Goal: Information Seeking & Learning: Learn about a topic

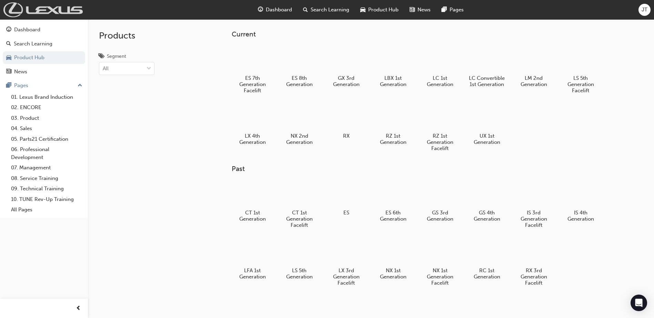
click at [69, 12] on img at bounding box center [42, 9] width 79 height 15
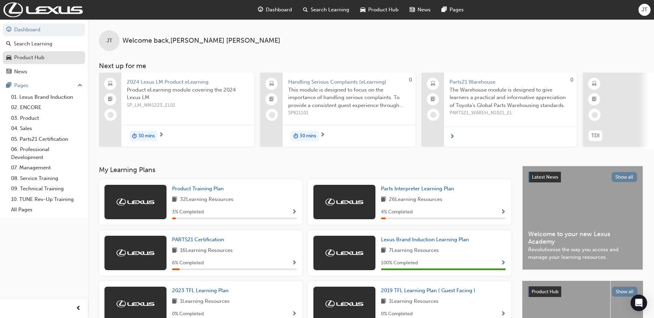
click at [33, 60] on div "Product Hub" at bounding box center [29, 58] width 30 height 8
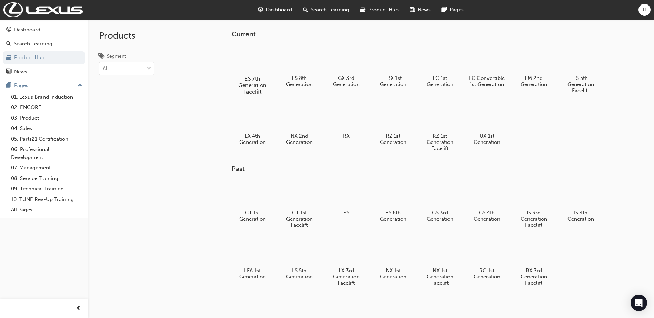
click at [265, 66] on div at bounding box center [252, 59] width 38 height 28
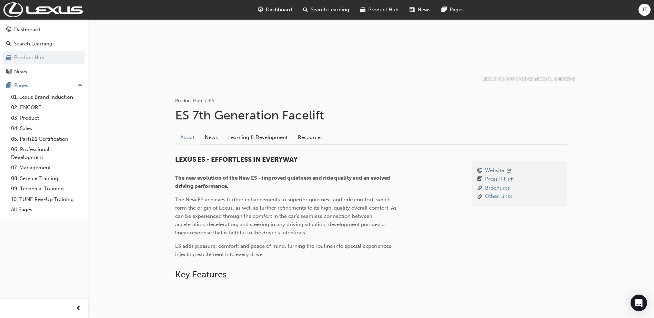
scroll to position [69, 0]
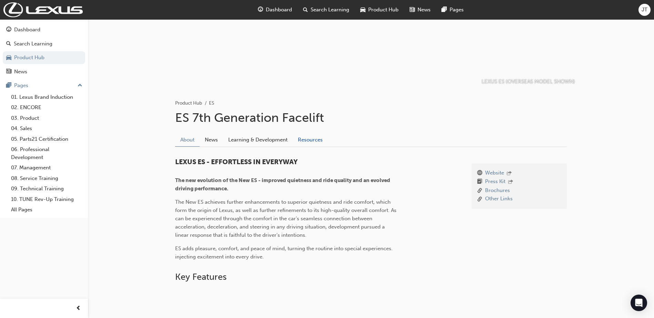
click at [305, 137] on link "Resources" at bounding box center [310, 139] width 35 height 13
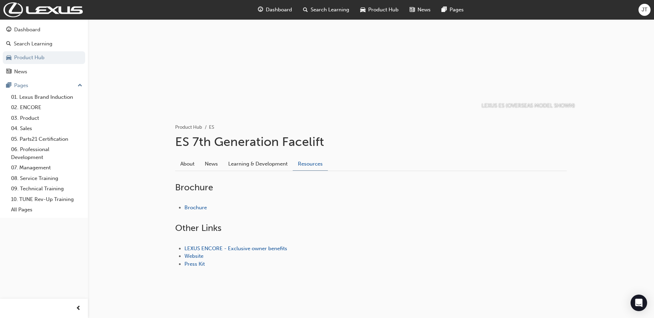
scroll to position [45, 0]
click at [252, 161] on link "Learning & Development" at bounding box center [258, 163] width 70 height 13
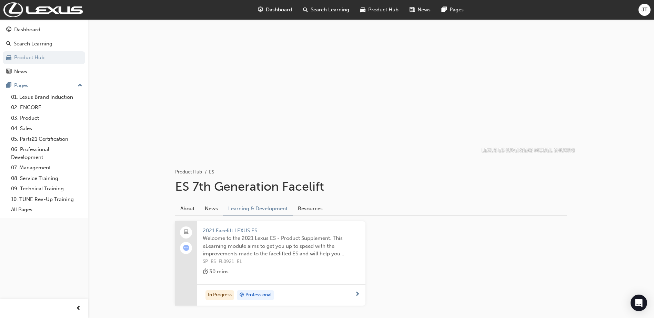
scroll to position [34, 0]
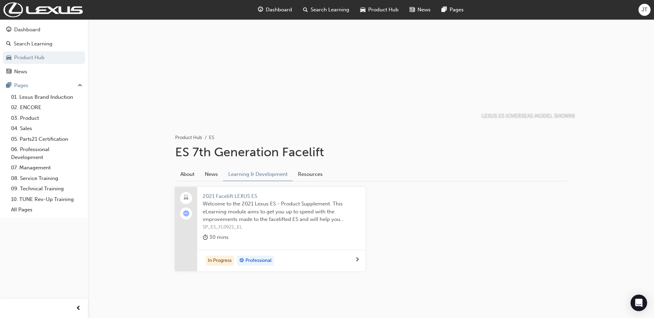
click at [270, 235] on div "30 mins" at bounding box center [281, 238] width 157 height 11
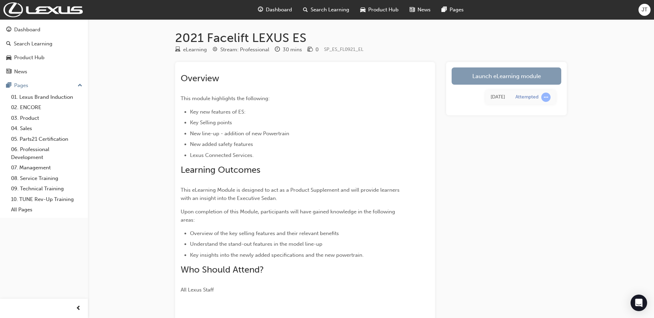
click at [515, 82] on link "Launch eLearning module" at bounding box center [506, 76] width 110 height 17
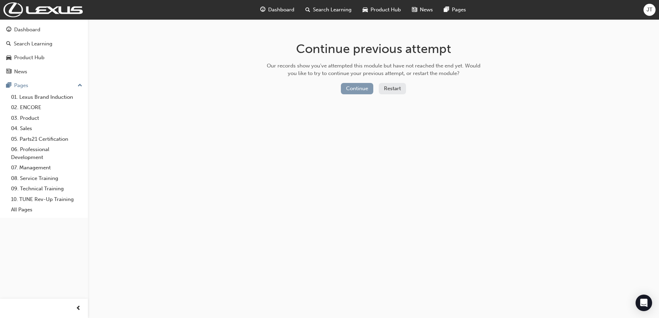
click at [353, 90] on button "Continue" at bounding box center [357, 88] width 32 height 11
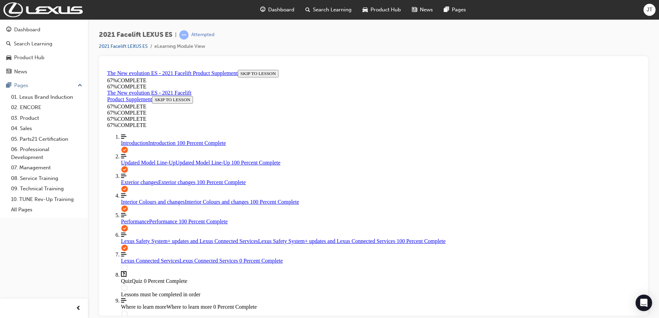
scroll to position [138, 0]
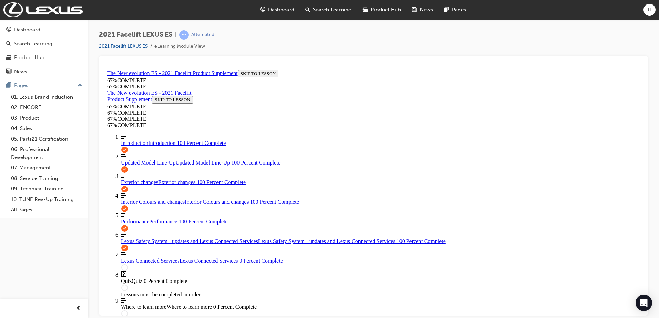
scroll to position [232, 0]
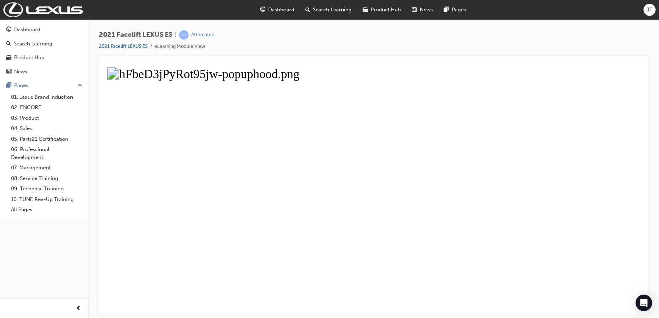
click at [372, 182] on button "Unzoom image" at bounding box center [373, 191] width 538 height 249
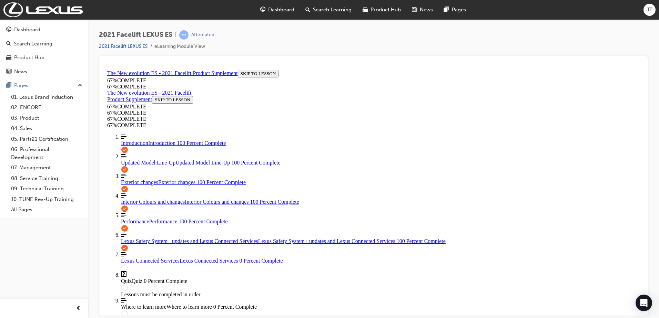
scroll to position [198, 0]
drag, startPoint x: 397, startPoint y: 221, endPoint x: 479, endPoint y: 241, distance: 84.8
drag, startPoint x: 479, startPoint y: 241, endPoint x: 470, endPoint y: 235, distance: 11.1
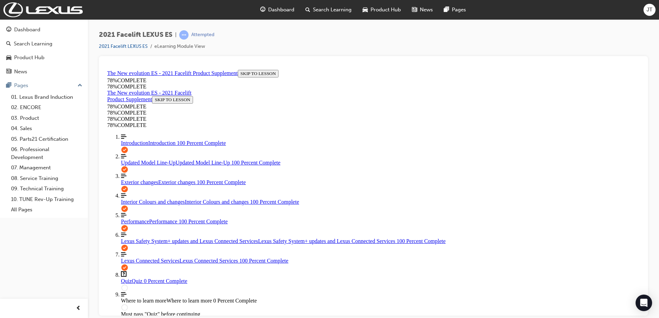
scroll to position [162, 0]
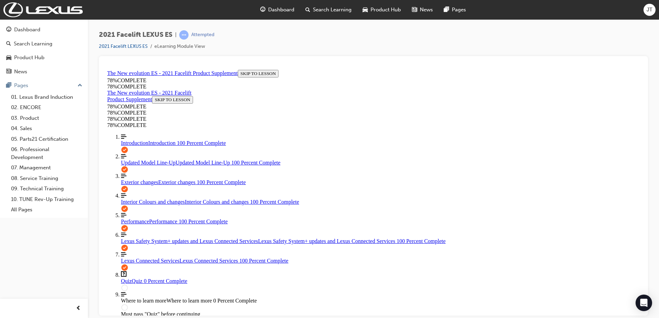
scroll to position [0, 0]
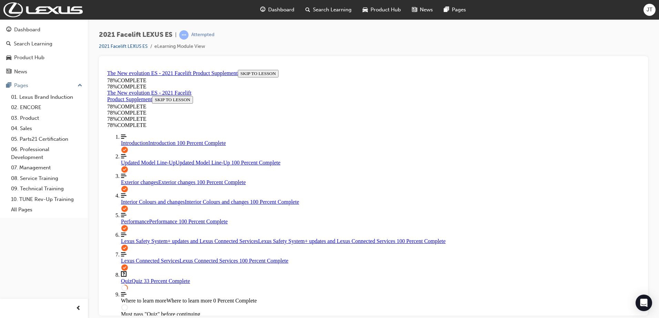
scroll to position [87, 0]
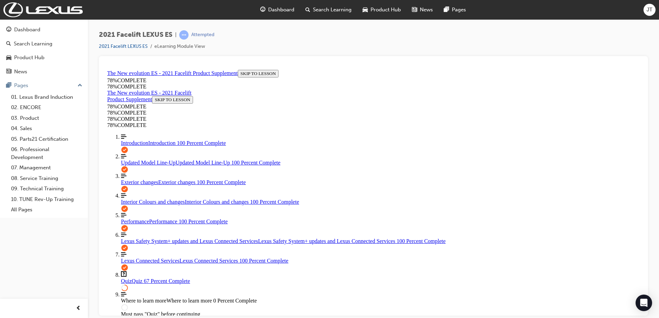
scroll to position [163, 0]
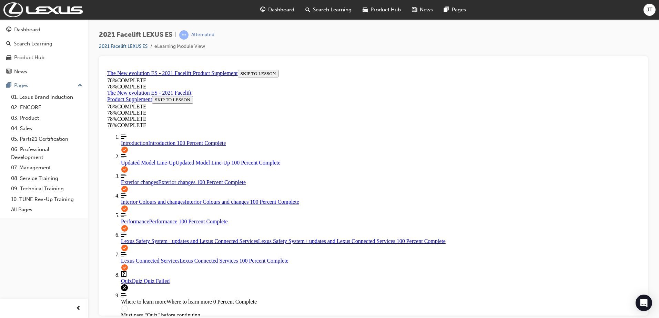
scroll to position [107, 0]
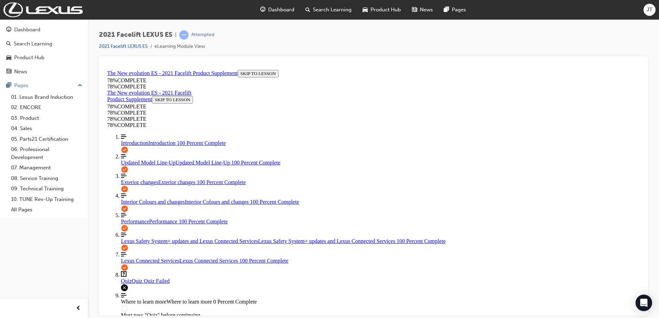
scroll to position [107, 0]
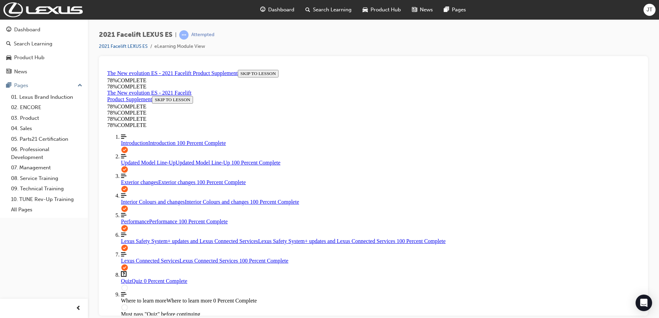
click at [156, 205] on span "Interior Colours and changes" at bounding box center [153, 202] width 64 height 6
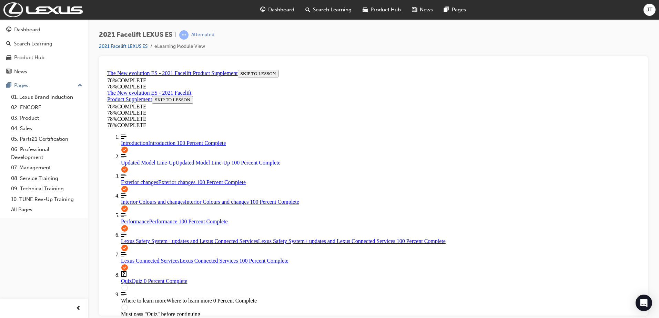
scroll to position [67, 0]
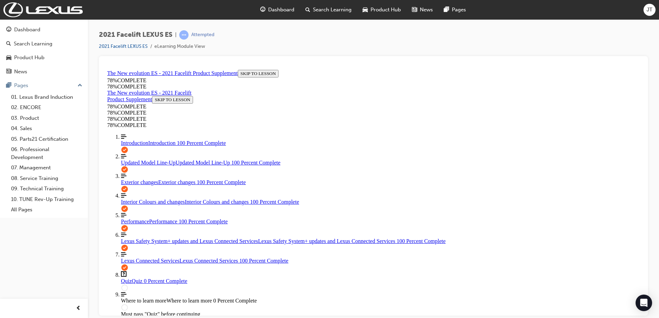
click at [644, 145] on div at bounding box center [373, 186] width 549 height 260
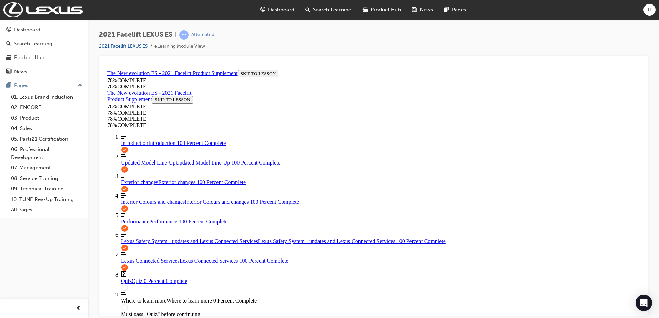
scroll to position [41, 0]
click at [145, 153] on link "Align left Three vertical lines aligned to the left Updated Model Line-Up Updat…" at bounding box center [380, 159] width 519 height 12
click at [144, 173] on link "Align left Three vertical lines aligned to the left Exterior changes Exterior c…" at bounding box center [380, 179] width 519 height 12
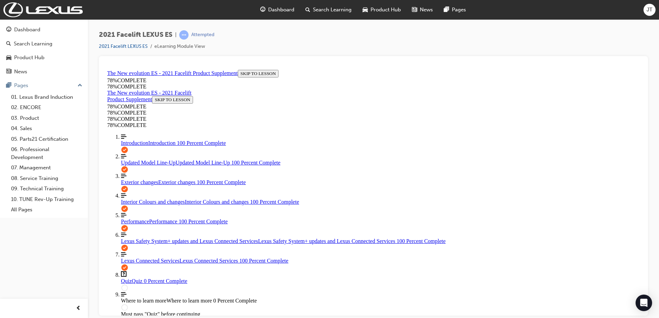
click at [132, 271] on link "Question box Question mark inside of a square Quiz Quiz 0 Percent Complete" at bounding box center [380, 277] width 519 height 13
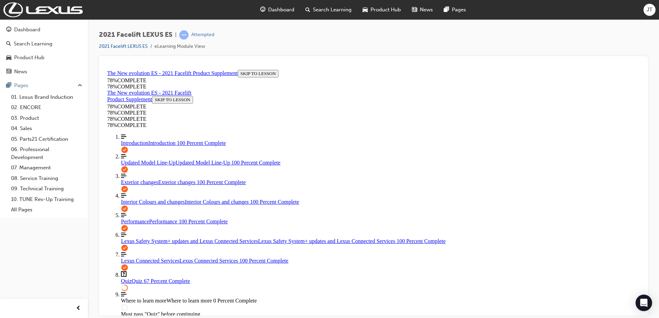
drag, startPoint x: 360, startPoint y: 268, endPoint x: 367, endPoint y: 277, distance: 11.5
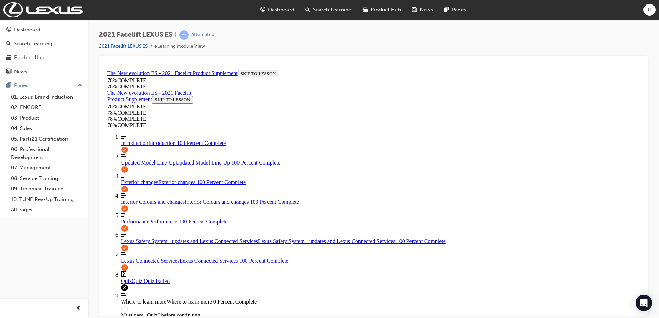
click at [143, 179] on span "Exterior changes" at bounding box center [139, 182] width 37 height 6
click at [146, 134] on link "Align left Three vertical lines aligned to the left Introduction Introduction 1…" at bounding box center [380, 140] width 519 height 12
click at [125, 278] on span "Quiz" at bounding box center [126, 281] width 11 height 6
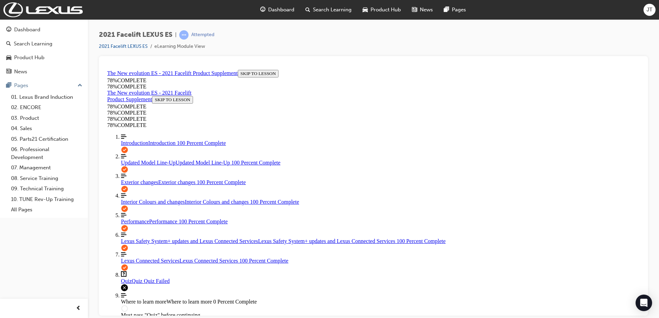
scroll to position [107, 0]
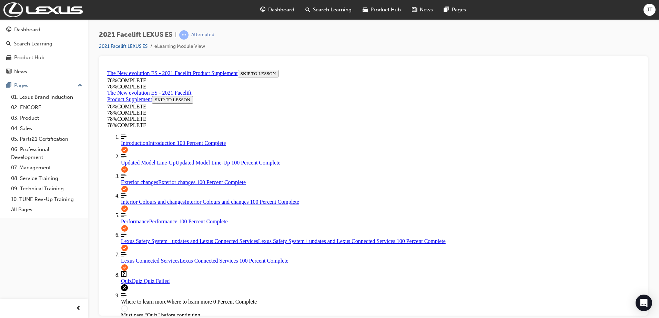
click at [153, 199] on span "Interior Colours and changes" at bounding box center [153, 202] width 64 height 6
click at [141, 134] on link "Align left Three vertical lines aligned to the left Introduction Introduction 1…" at bounding box center [380, 140] width 519 height 12
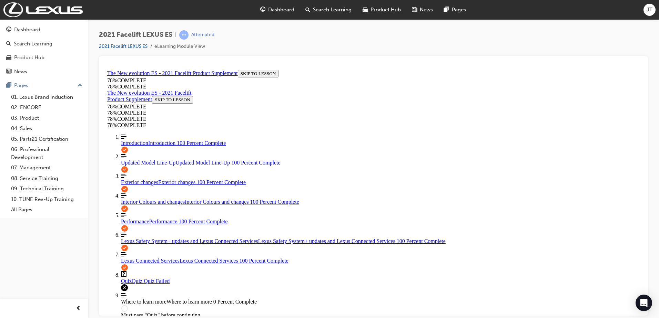
scroll to position [532, 0]
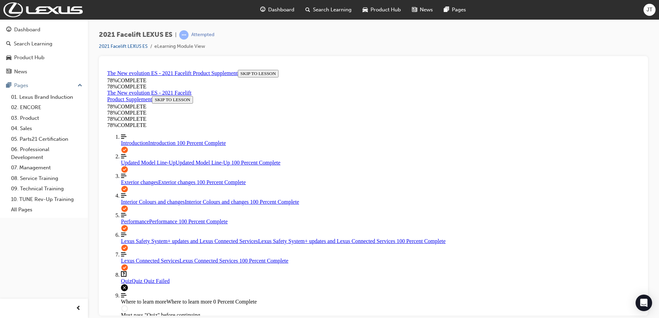
click at [141, 160] on span "Updated Model Line-Up" at bounding box center [148, 163] width 54 height 6
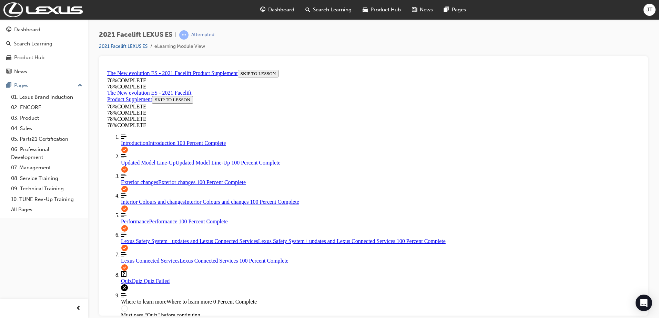
click at [139, 179] on span "Exterior changes" at bounding box center [139, 182] width 37 height 6
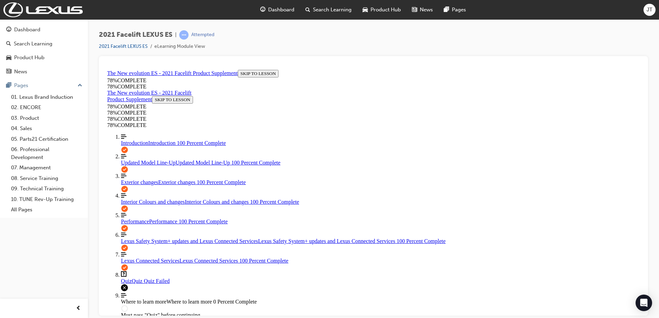
scroll to position [93, 0]
click at [143, 193] on link "Align left Three vertical lines aligned to the left Interior Colours and change…" at bounding box center [380, 199] width 519 height 12
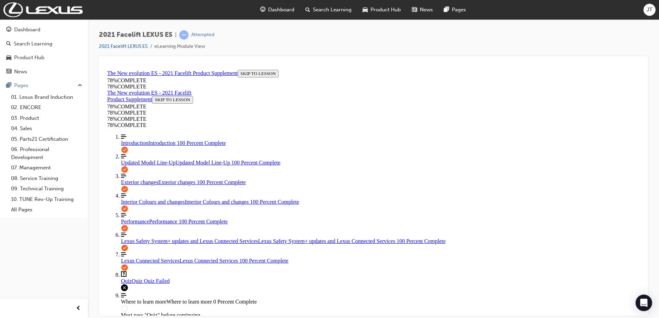
scroll to position [85, 0]
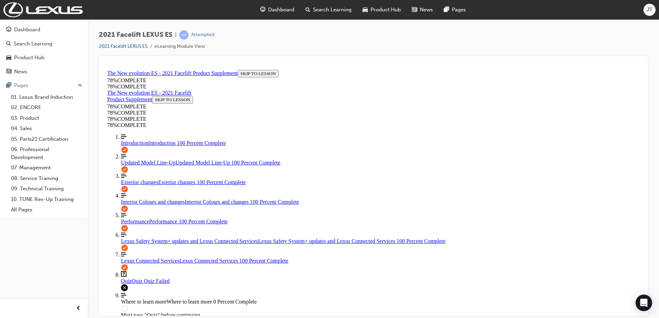
scroll to position [154, 0]
click at [142, 140] on span "Introduction" at bounding box center [134, 143] width 27 height 6
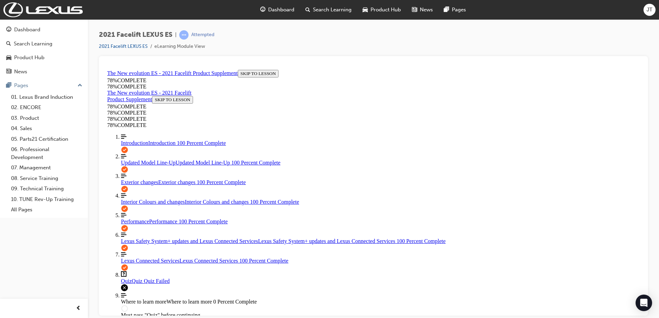
click at [139, 271] on link "Question box Question mark inside of a square Quiz Quiz Quiz Failed" at bounding box center [380, 277] width 519 height 13
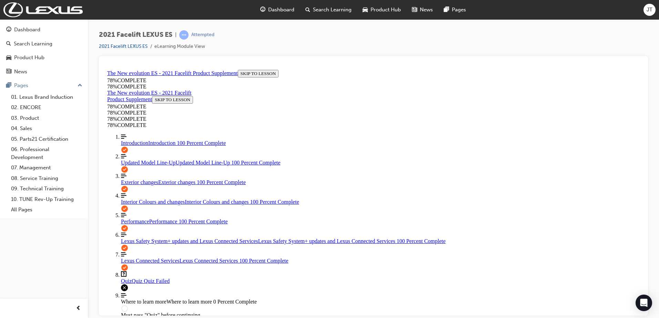
scroll to position [107, 0]
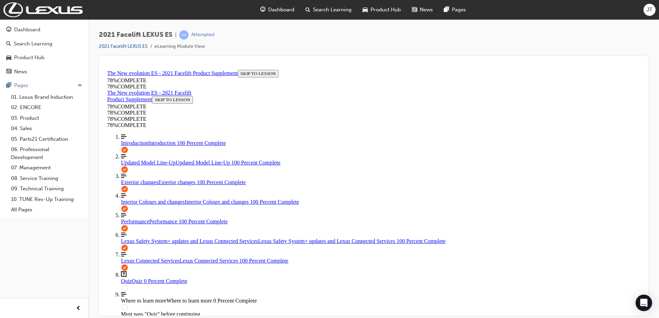
scroll to position [60, 0]
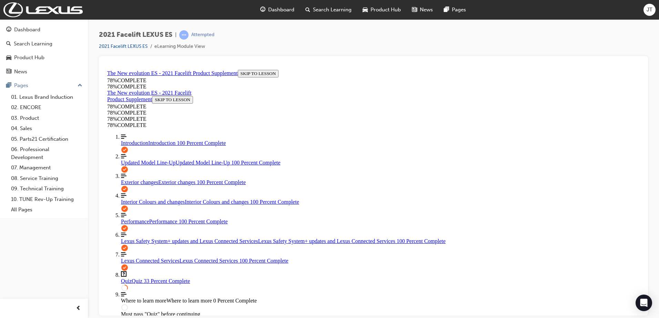
scroll to position [60, 0]
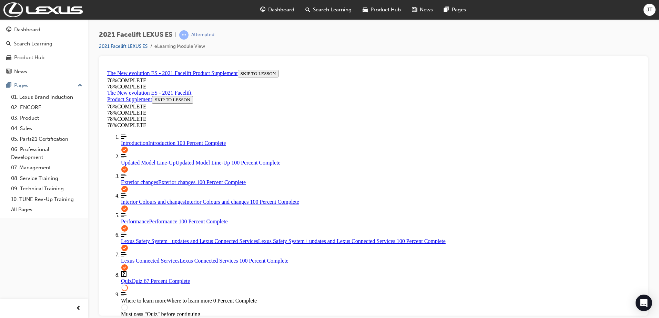
scroll to position [60, 0]
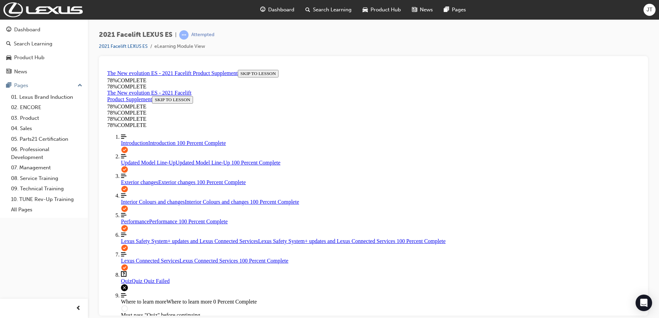
click at [145, 160] on span "Updated Model Line-Up" at bounding box center [148, 163] width 54 height 6
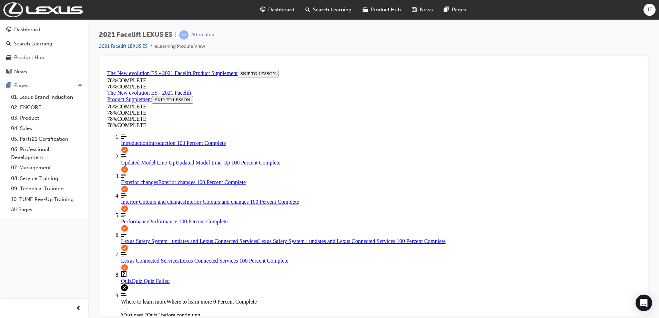
click at [143, 140] on span "Introduction" at bounding box center [134, 143] width 27 height 6
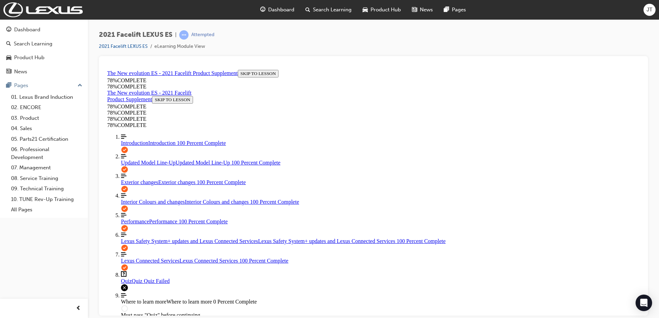
drag, startPoint x: 349, startPoint y: 270, endPoint x: 356, endPoint y: 271, distance: 6.9
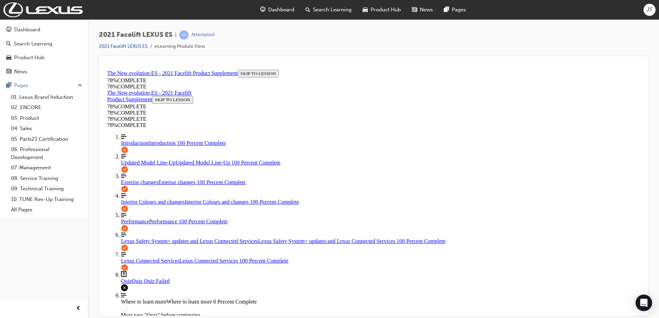
scroll to position [472, 0]
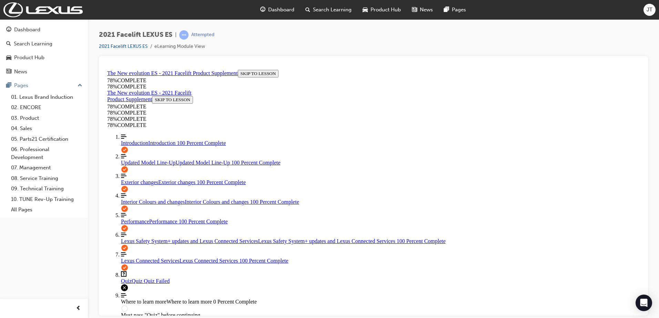
scroll to position [734, 0]
click at [150, 193] on link "Align left Three vertical lines aligned to the left Interior Colours and change…" at bounding box center [380, 199] width 519 height 12
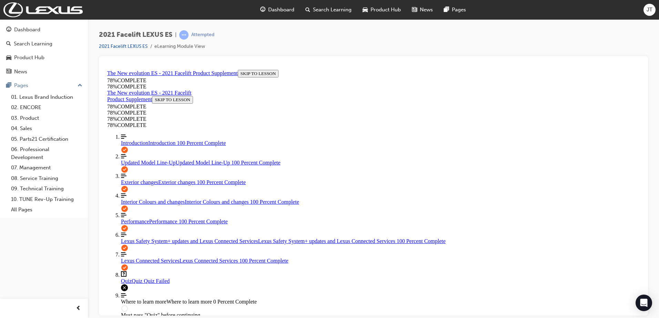
scroll to position [138, 0]
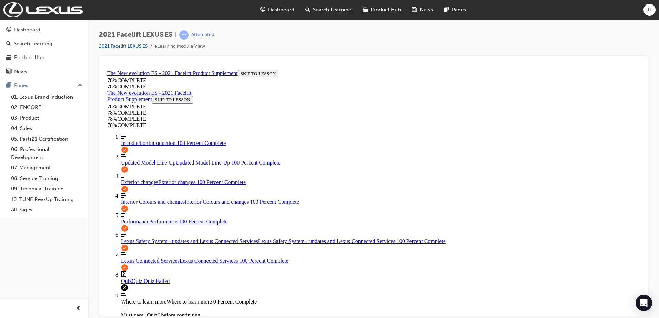
scroll to position [0, 0]
click at [142, 278] on div "Quiz Quiz Quiz Failed" at bounding box center [380, 281] width 519 height 6
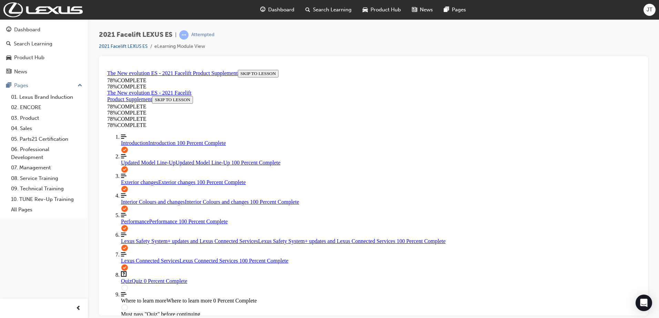
scroll to position [25, 0]
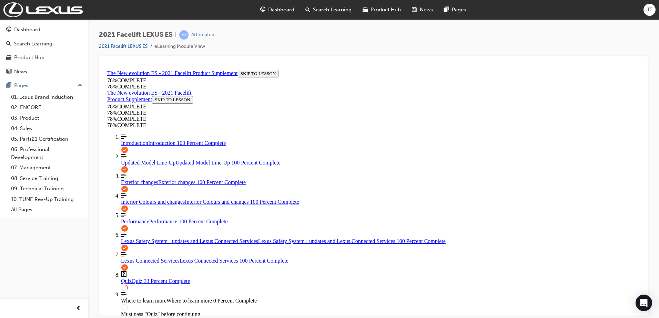
scroll to position [94, 0]
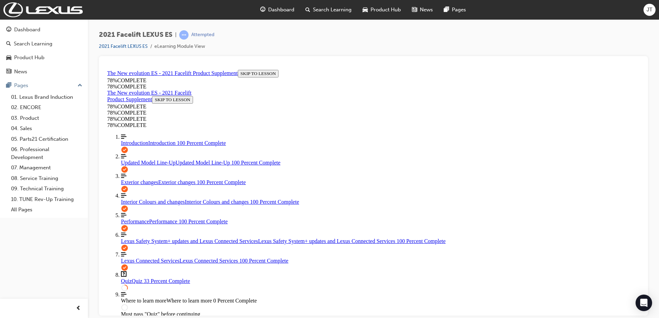
drag, startPoint x: 357, startPoint y: 290, endPoint x: 356, endPoint y: 286, distance: 4.2
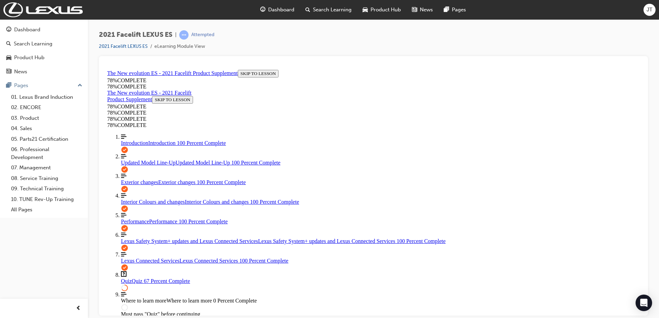
scroll to position [25, 0]
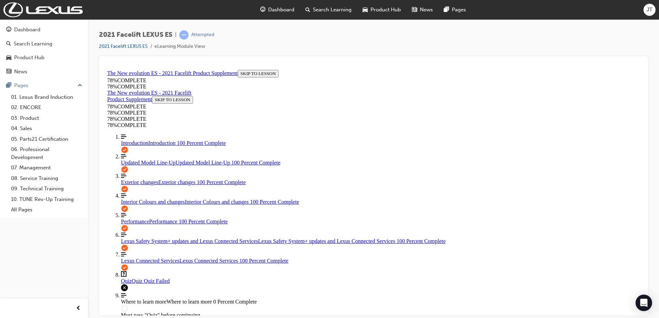
scroll to position [107, 0]
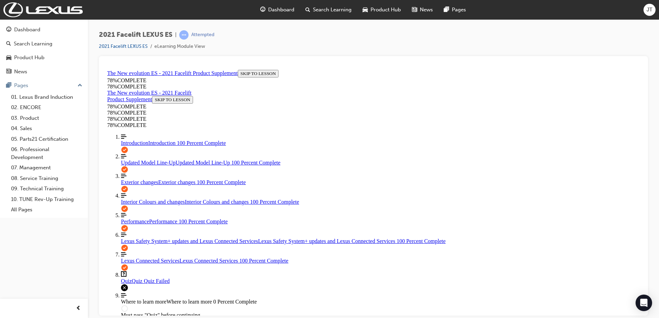
scroll to position [94, 0]
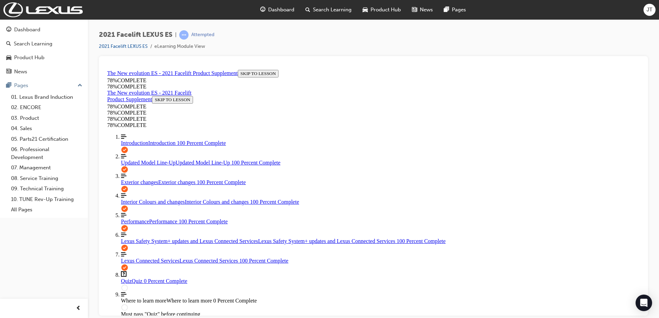
click at [132, 140] on span "Introduction" at bounding box center [134, 143] width 27 height 6
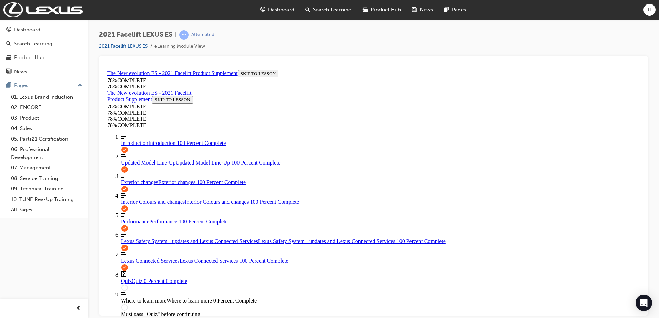
click at [147, 199] on span "Interior Colours and changes" at bounding box center [153, 202] width 64 height 6
click at [136, 278] on div "Quiz Quiz 0 Percent Complete" at bounding box center [380, 281] width 519 height 6
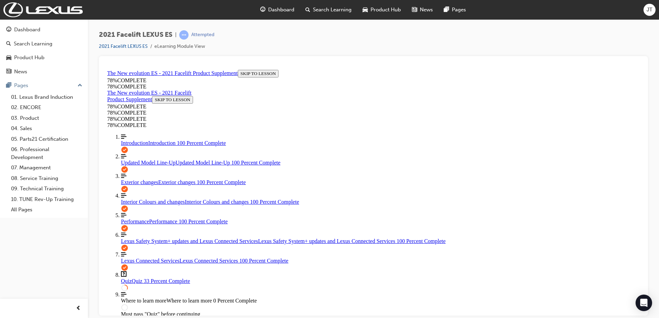
scroll to position [94, 0]
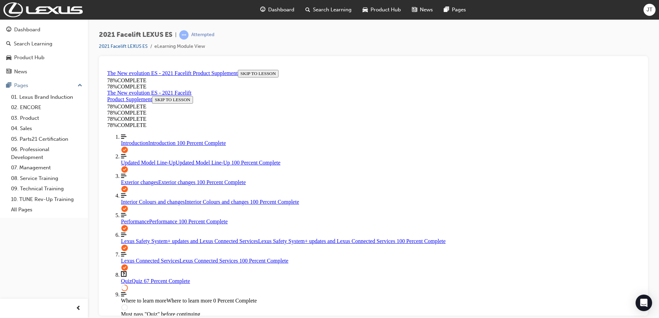
click at [148, 199] on span "Interior Colours and changes" at bounding box center [153, 202] width 64 height 6
click at [137, 134] on link "Align left Three vertical lines aligned to the left Introduction Introduction 1…" at bounding box center [380, 140] width 519 height 12
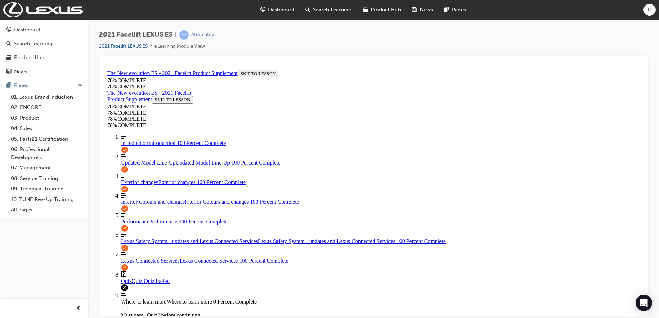
scroll to position [334, 0]
click at [140, 278] on div "Quiz Quiz Quiz Failed" at bounding box center [380, 281] width 519 height 6
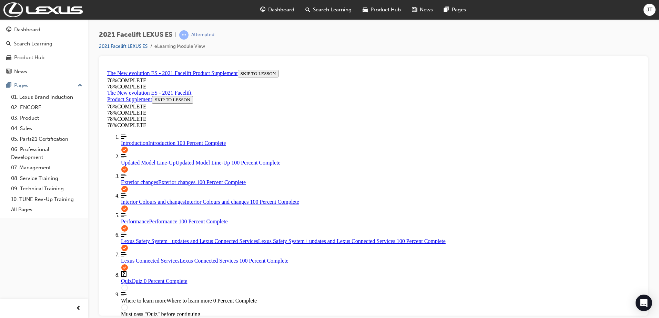
click at [135, 153] on link "Align left Three vertical lines aligned to the left Updated Model Line-Up Updat…" at bounding box center [380, 159] width 519 height 12
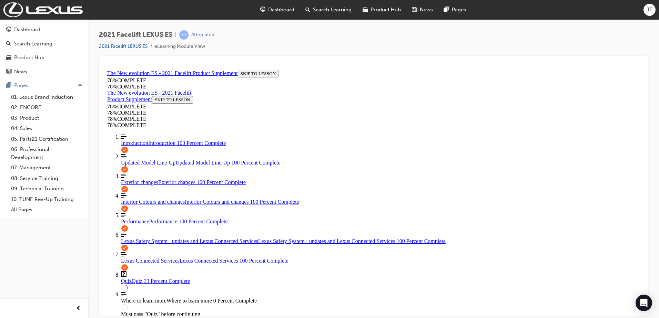
click at [161, 199] on span "Interior Colours and changes" at bounding box center [153, 202] width 64 height 6
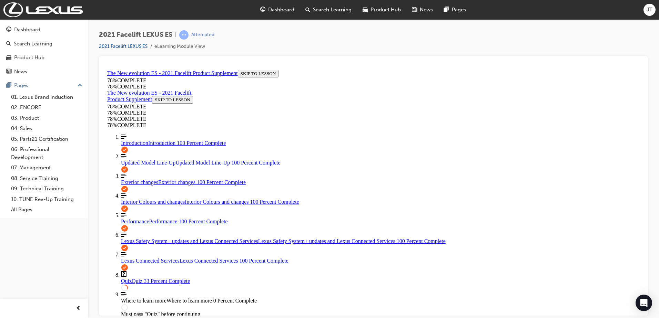
scroll to position [93, 0]
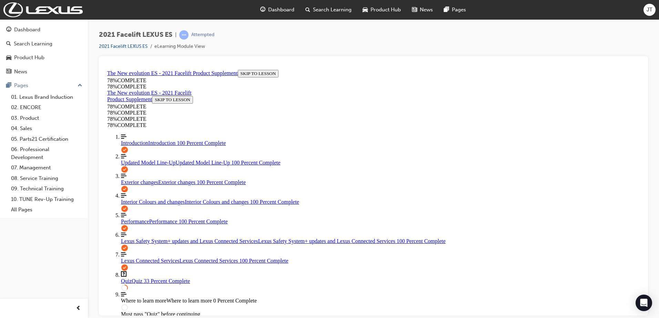
click at [140, 140] on span "Introduction" at bounding box center [134, 143] width 27 height 6
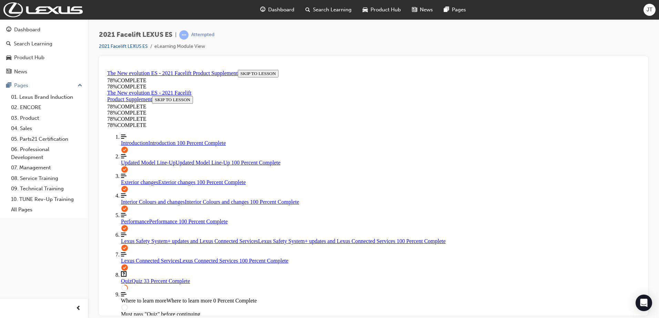
scroll to position [0, 100]
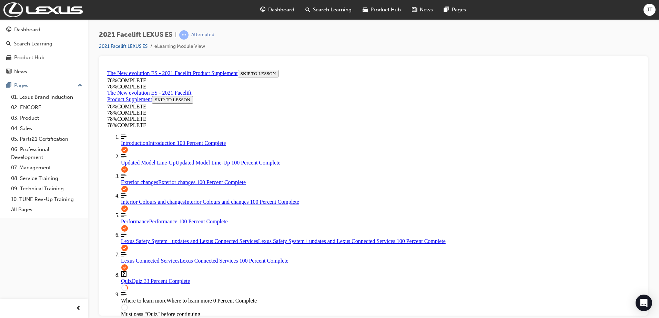
drag, startPoint x: 378, startPoint y: 264, endPoint x: 384, endPoint y: 261, distance: 6.5
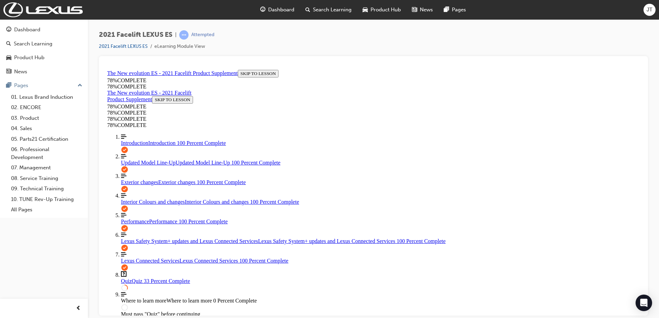
drag, startPoint x: 376, startPoint y: 265, endPoint x: 379, endPoint y: 264, distance: 3.5
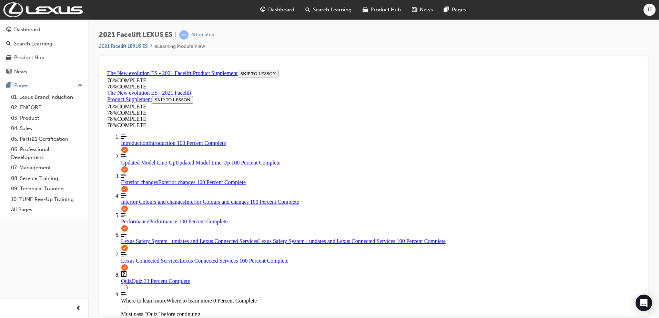
click at [155, 278] on div "Quiz Quiz 33 Percent Complete" at bounding box center [380, 281] width 519 height 6
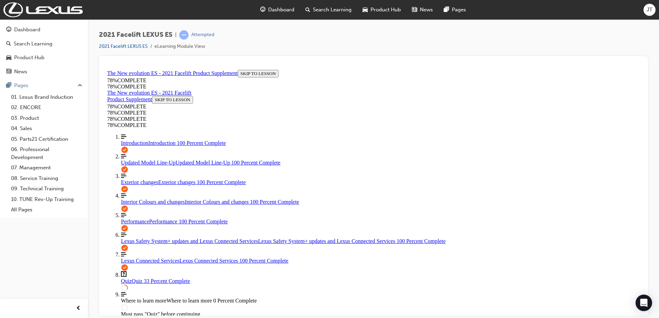
scroll to position [165, 0]
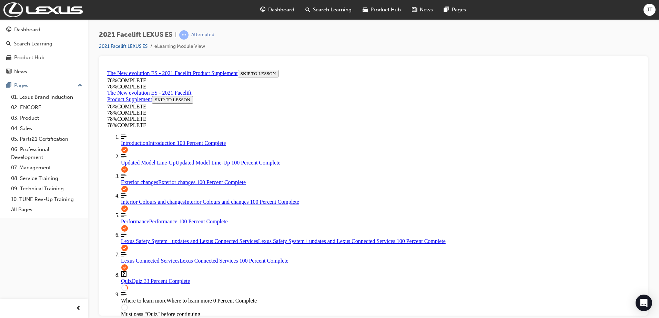
scroll to position [94, 0]
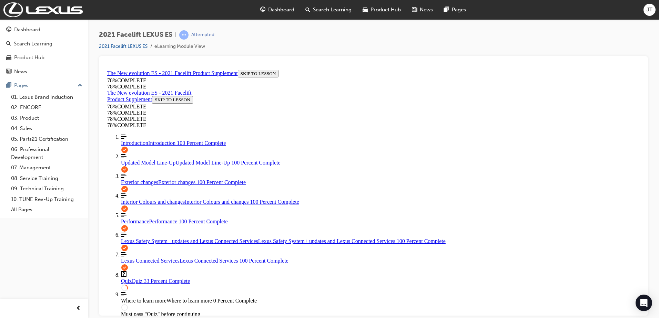
drag, startPoint x: 356, startPoint y: 243, endPoint x: 333, endPoint y: 268, distance: 33.9
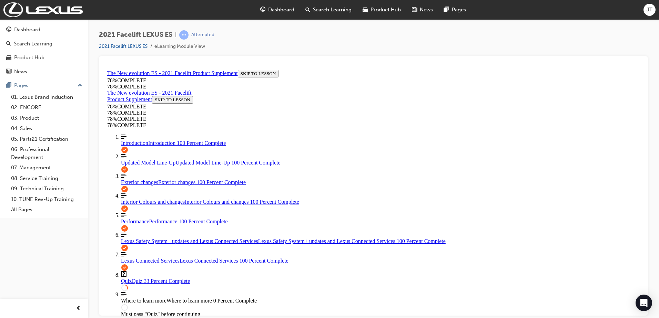
drag, startPoint x: 349, startPoint y: 169, endPoint x: 333, endPoint y: 161, distance: 18.0
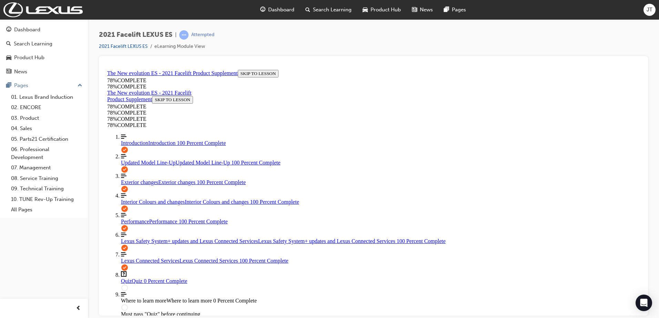
click at [133, 140] on span "Introduction" at bounding box center [134, 143] width 27 height 6
click at [138, 282] on div "Quiz Quiz 0 Percent Complete" at bounding box center [380, 281] width 519 height 6
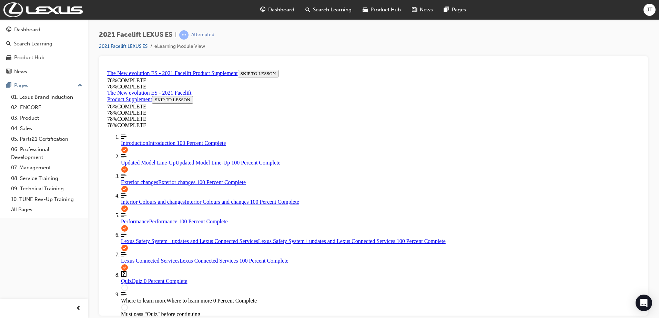
scroll to position [93, 0]
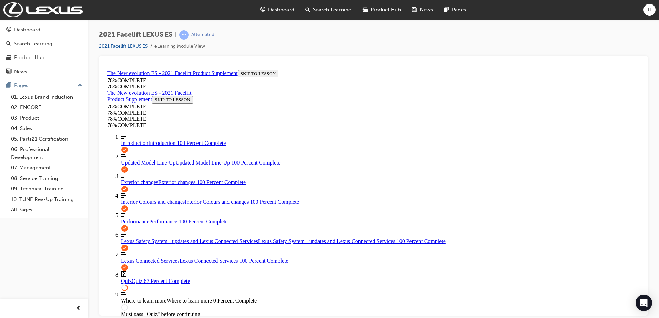
scroll to position [94, 0]
click at [149, 160] on span "Updated Model Line-Up" at bounding box center [148, 163] width 54 height 6
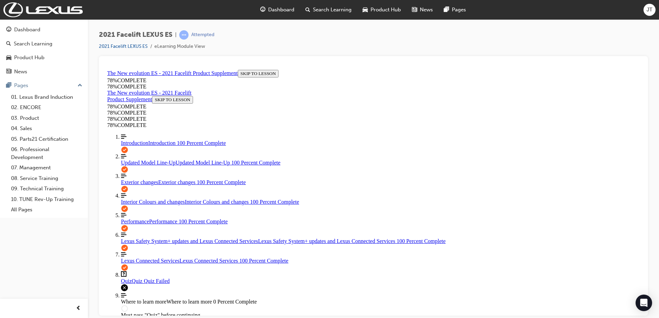
click at [143, 284] on link "Question box Question mark inside of a square Quiz Quiz Quiz Failed" at bounding box center [380, 277] width 519 height 13
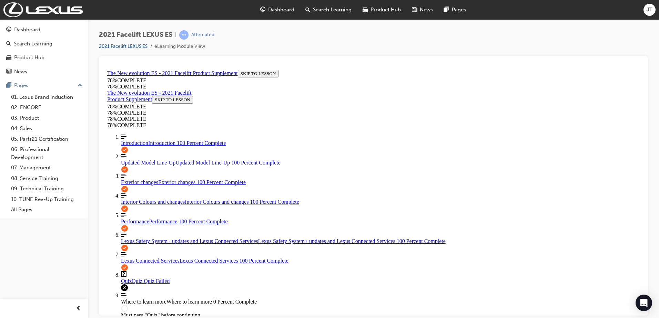
scroll to position [93, 0]
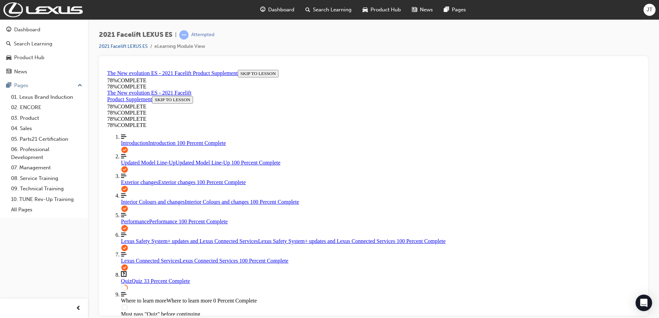
scroll to position [108, 0]
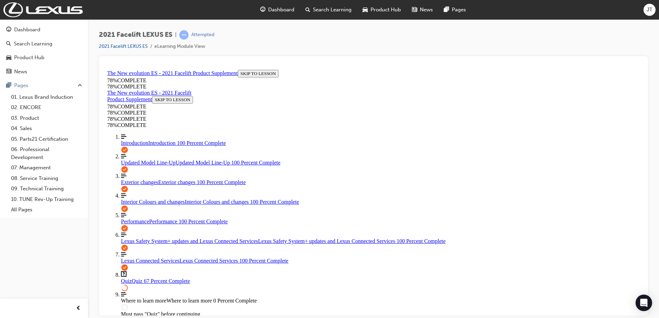
click at [153, 199] on span "Interior Colours and changes" at bounding box center [153, 202] width 64 height 6
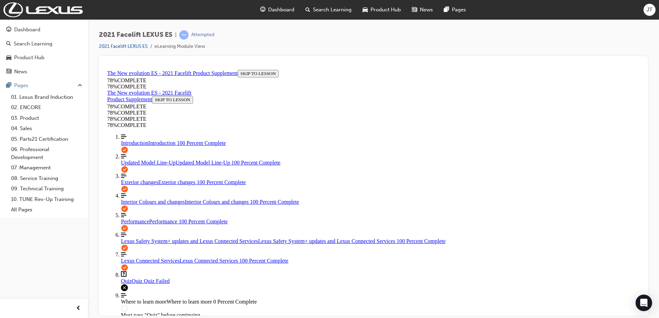
scroll to position [194, 0]
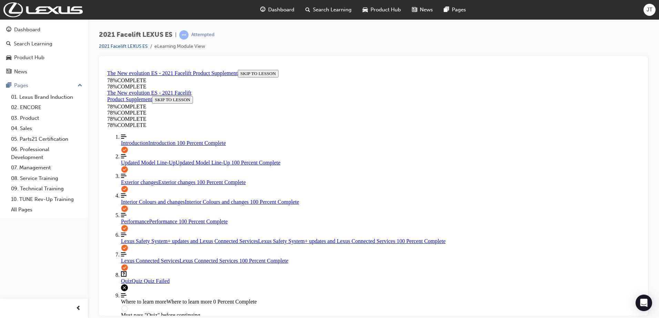
scroll to position [26, 0]
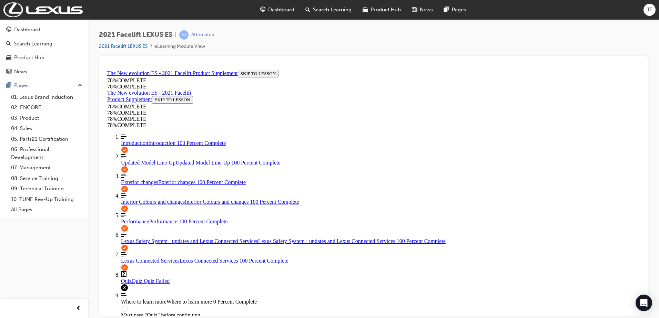
click at [134, 284] on div "Quiz Quiz Quiz Failed" at bounding box center [380, 281] width 519 height 6
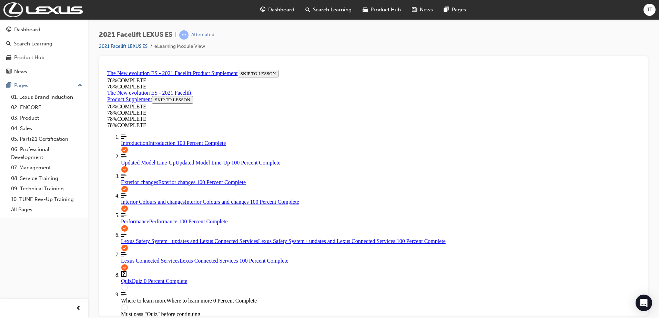
scroll to position [94, 0]
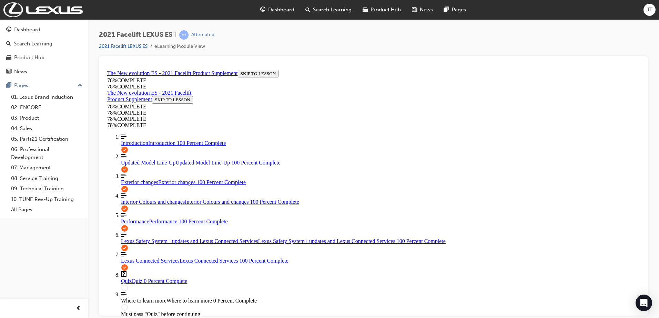
scroll to position [60, 0]
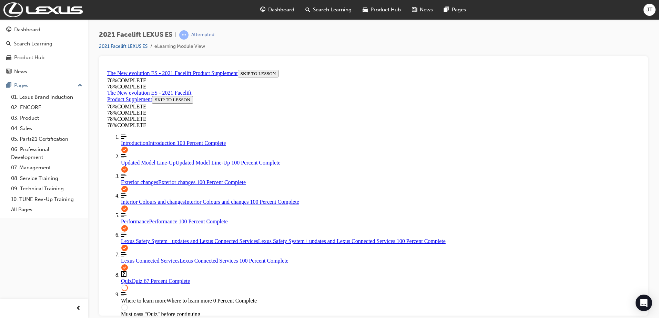
scroll to position [129, 0]
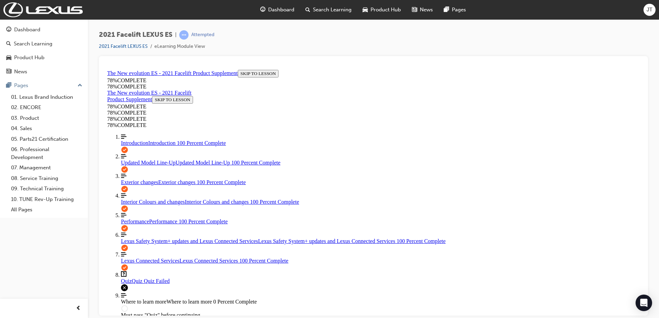
click at [133, 140] on span "Introduction" at bounding box center [134, 143] width 27 height 6
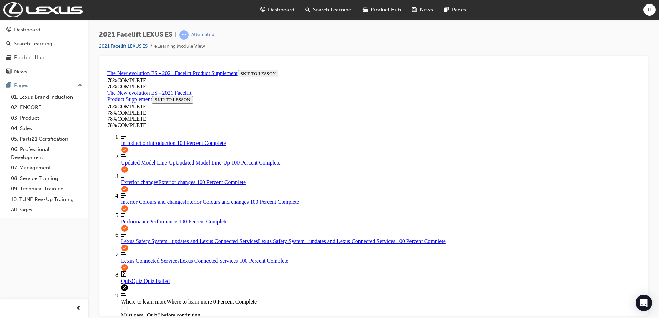
scroll to position [0, 100]
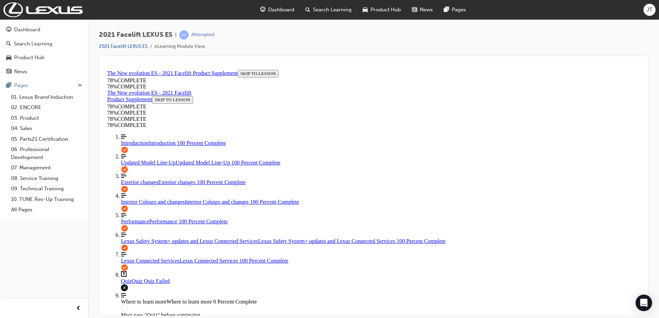
scroll to position [0, 0]
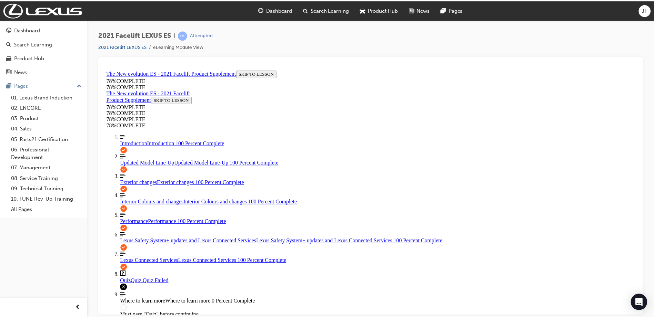
scroll to position [286, 0]
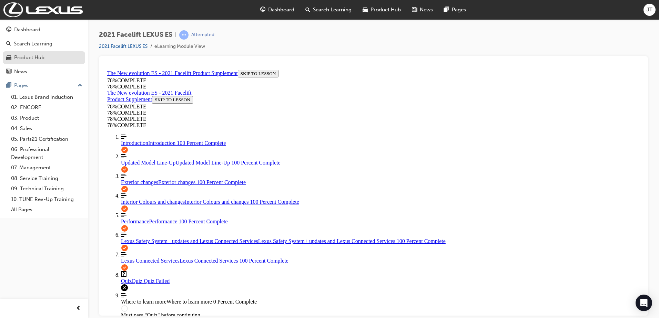
click at [34, 58] on div "Product Hub" at bounding box center [29, 58] width 30 height 8
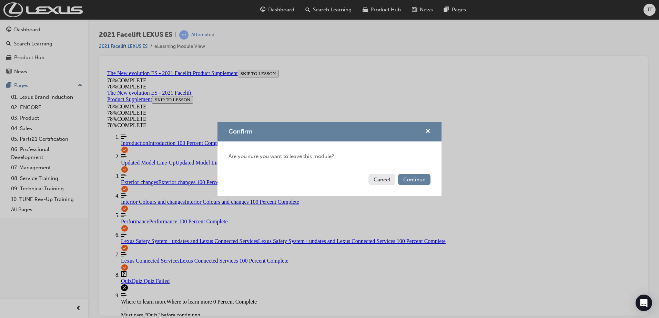
click at [389, 183] on button "Cancel" at bounding box center [381, 179] width 27 height 11
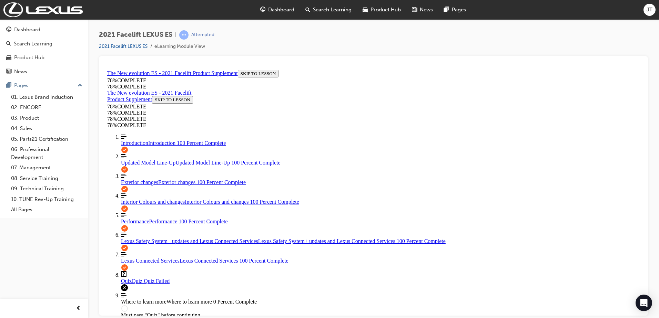
click at [275, 10] on span "Dashboard" at bounding box center [281, 10] width 26 height 8
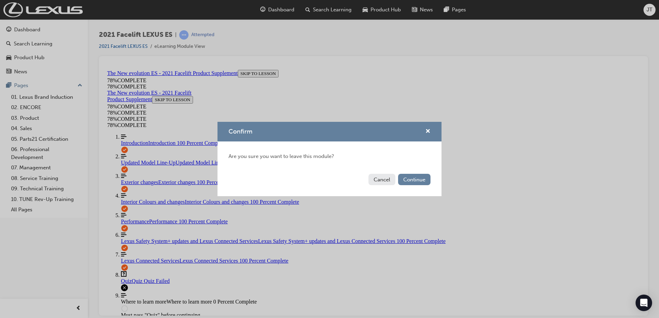
click at [380, 179] on button "Cancel" at bounding box center [381, 179] width 27 height 11
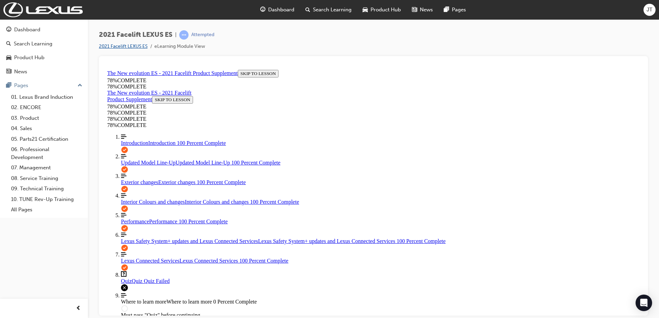
click at [138, 47] on link "2021 Facelift LEXUS ES" at bounding box center [123, 46] width 49 height 6
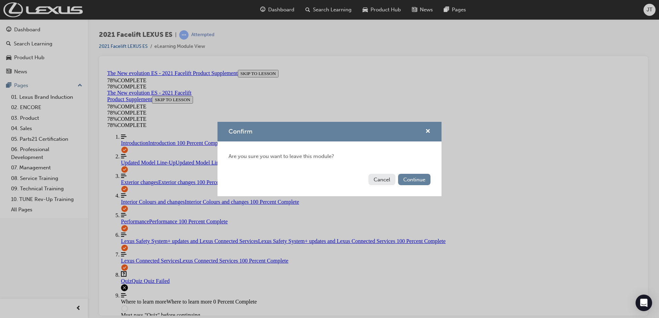
click at [390, 181] on button "Cancel" at bounding box center [381, 179] width 27 height 11
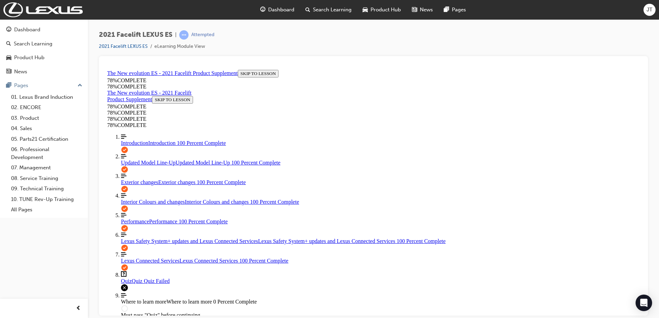
click at [280, 10] on span "Dashboard" at bounding box center [281, 10] width 26 height 8
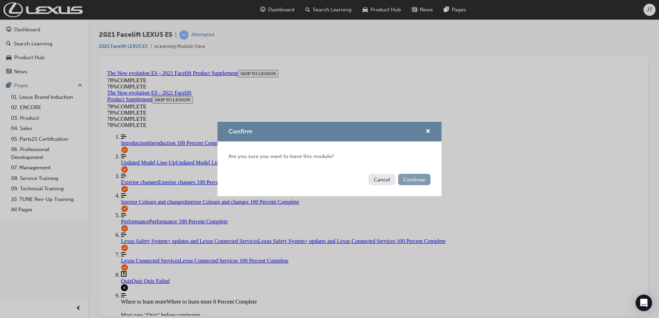
click at [413, 178] on button "Continue" at bounding box center [414, 179] width 32 height 11
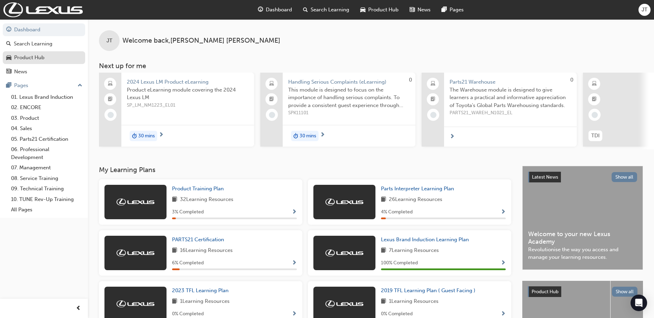
click at [29, 58] on div "Product Hub" at bounding box center [29, 58] width 30 height 8
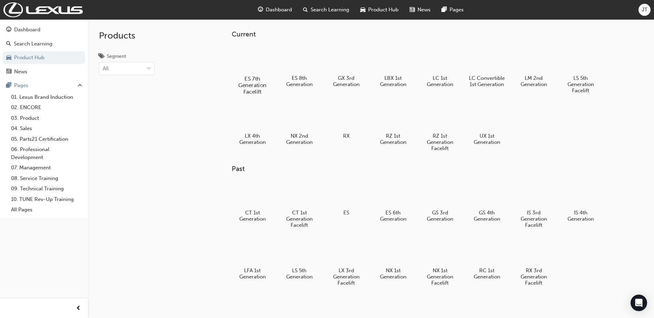
click at [257, 63] on div at bounding box center [252, 59] width 38 height 28
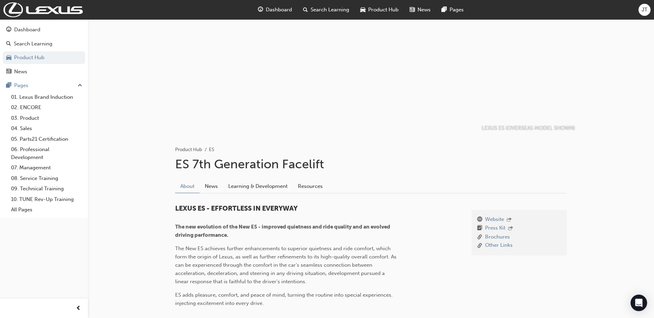
scroll to position [34, 0]
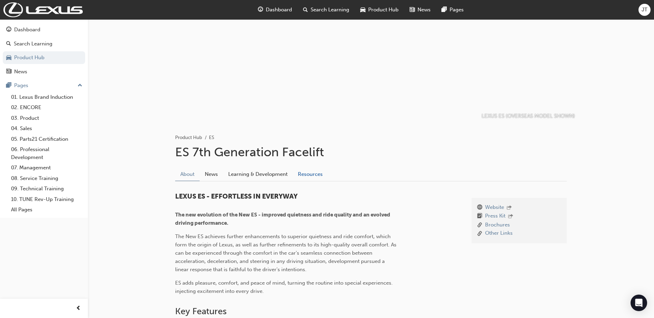
click at [314, 173] on link "Resources" at bounding box center [310, 174] width 35 height 13
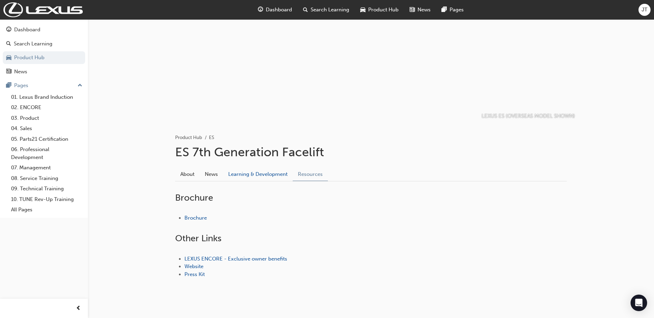
click at [275, 174] on link "Learning & Development" at bounding box center [258, 174] width 70 height 13
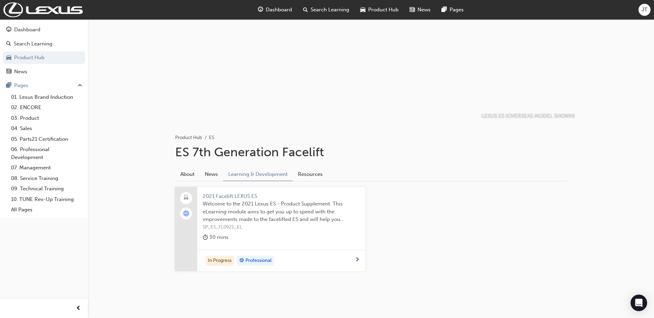
click at [348, 262] on div "In Progress Professional" at bounding box center [279, 261] width 152 height 10
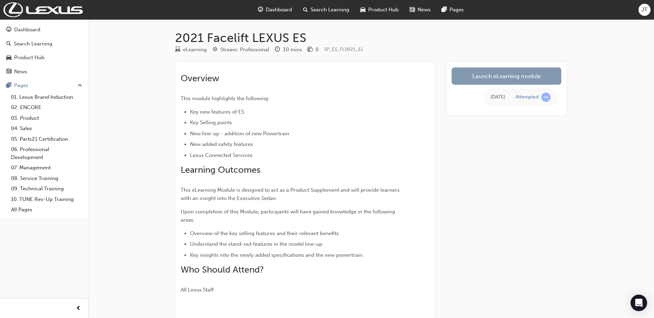
click at [506, 77] on link "Launch eLearning module" at bounding box center [506, 76] width 110 height 17
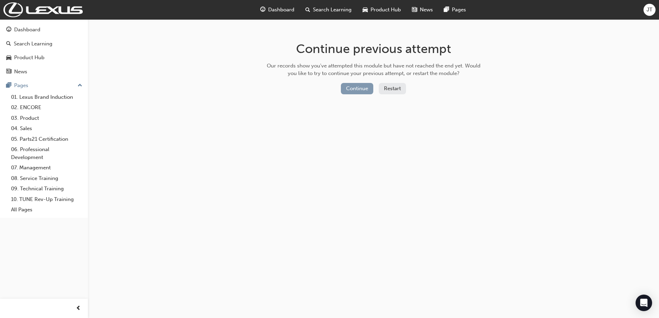
click at [354, 85] on button "Continue" at bounding box center [357, 88] width 32 height 11
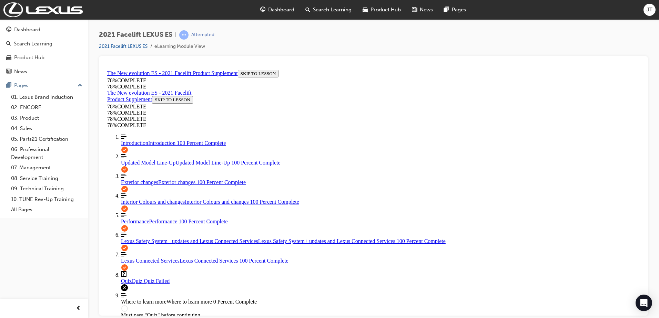
scroll to position [312, 0]
click at [149, 218] on div "Performance Performance 100 Percent Complete" at bounding box center [380, 221] width 519 height 6
click at [287, 10] on span "Dashboard" at bounding box center [281, 10] width 26 height 8
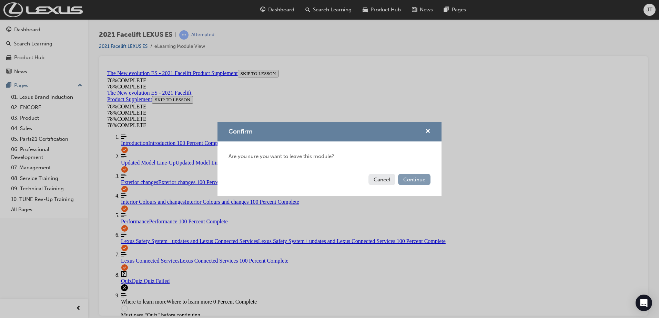
click at [409, 184] on button "Continue" at bounding box center [414, 179] width 32 height 11
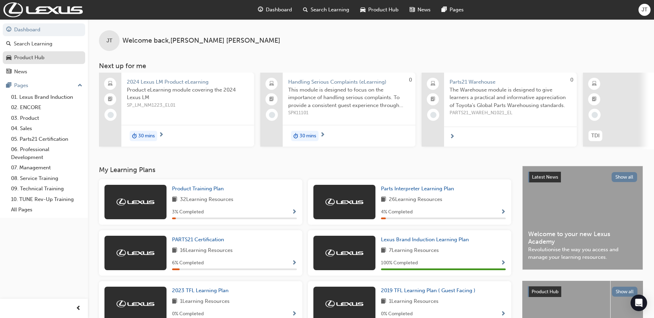
click at [34, 58] on div "Product Hub" at bounding box center [29, 58] width 30 height 8
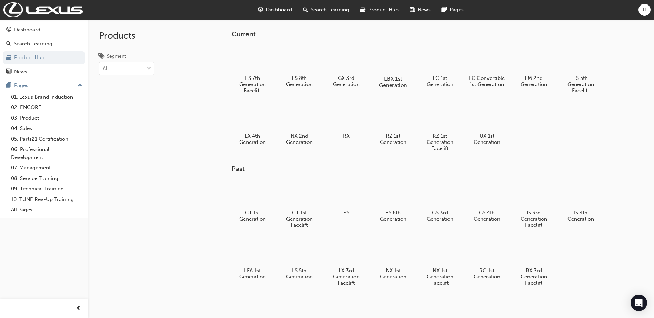
click at [390, 63] on div at bounding box center [393, 58] width 38 height 27
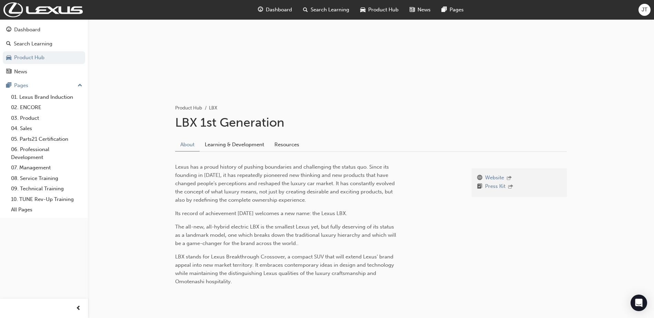
scroll to position [69, 0]
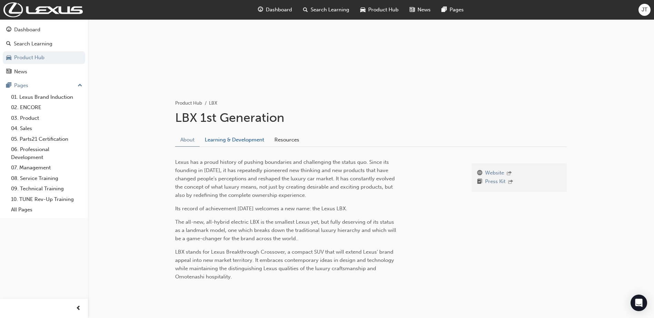
click at [254, 141] on link "Learning & Development" at bounding box center [234, 139] width 70 height 13
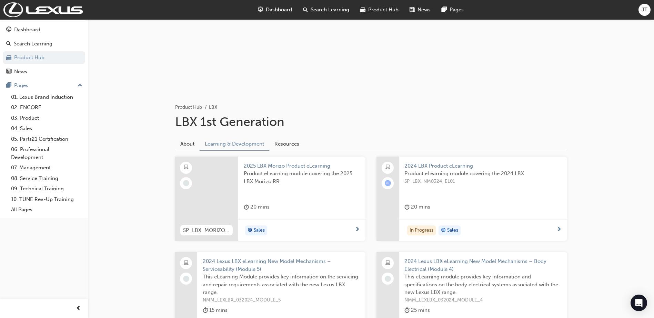
scroll to position [34, 0]
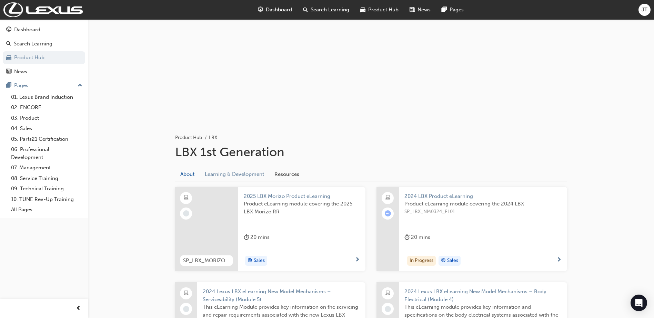
click at [194, 177] on link "About" at bounding box center [187, 174] width 24 height 13
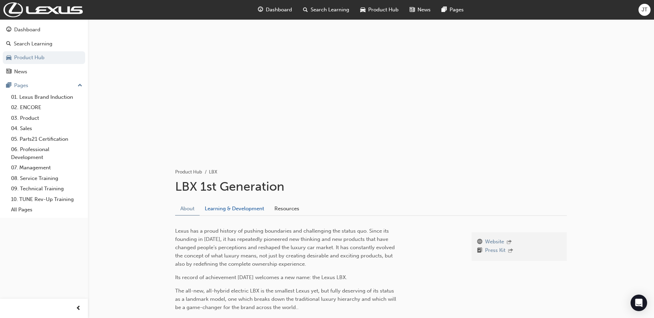
click at [227, 209] on link "Learning & Development" at bounding box center [234, 208] width 70 height 13
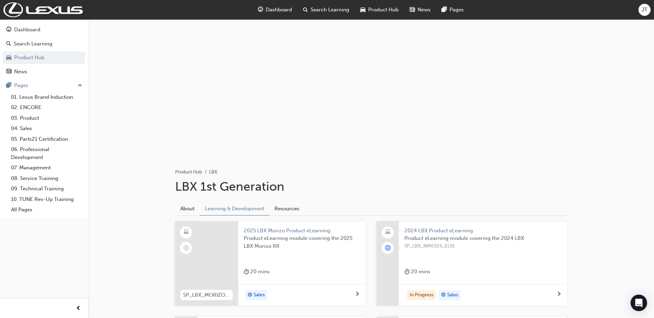
click at [461, 253] on div "Product eLearning module covering the 2024 LBX SP_LBX_NM0324_EL01" at bounding box center [482, 249] width 157 height 28
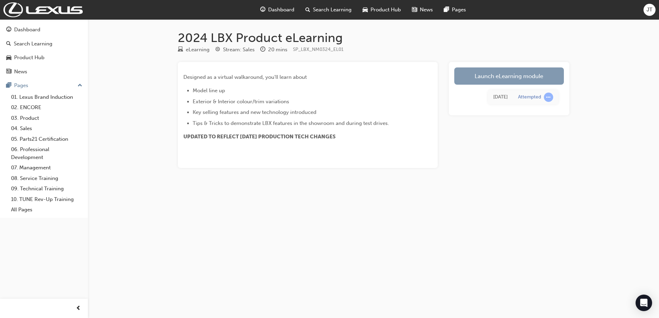
click at [507, 78] on link "Launch eLearning module" at bounding box center [509, 76] width 110 height 17
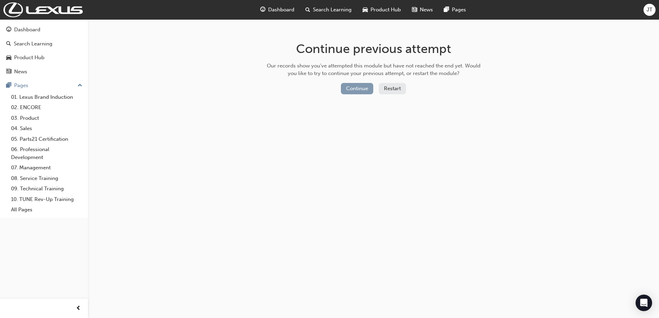
click at [360, 88] on button "Continue" at bounding box center [357, 88] width 32 height 11
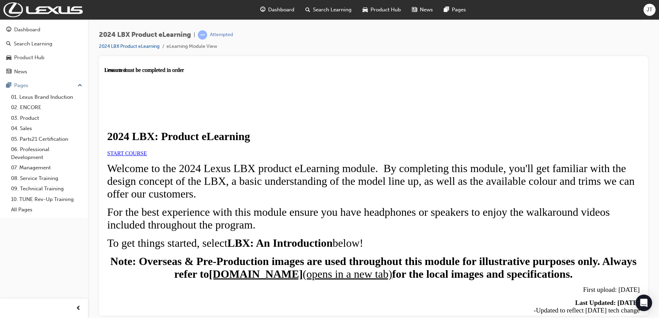
scroll to position [160, 0]
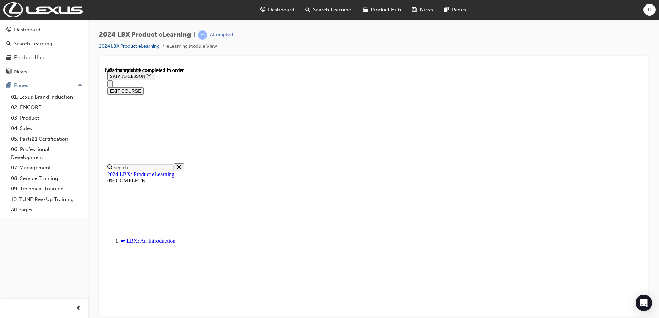
scroll to position [980, 0]
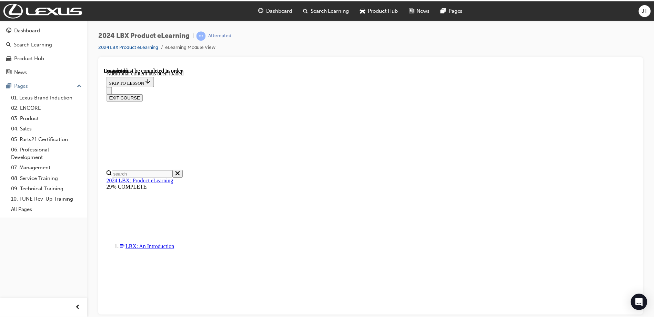
scroll to position [586, 0]
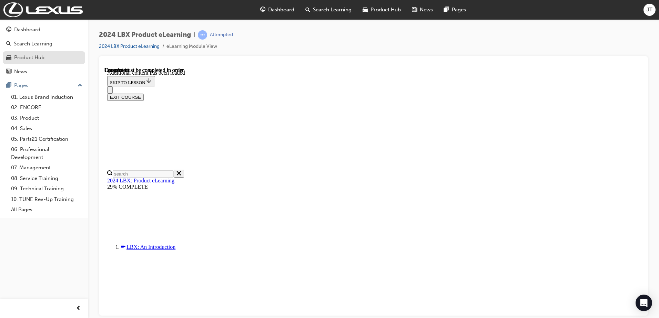
click at [25, 51] on link "Product Hub" at bounding box center [44, 57] width 82 height 13
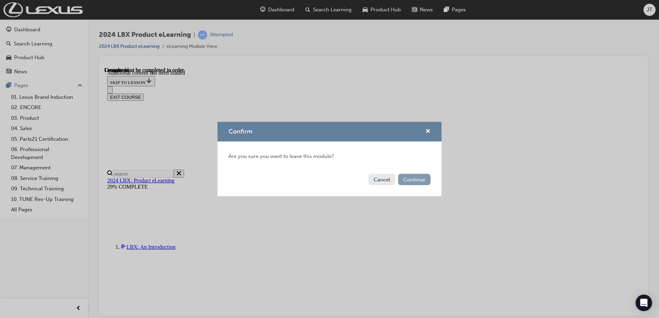
click at [407, 181] on button "Continue" at bounding box center [414, 179] width 32 height 11
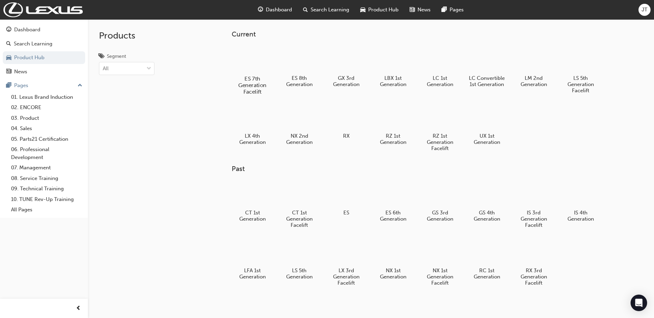
click at [258, 64] on div at bounding box center [252, 59] width 38 height 28
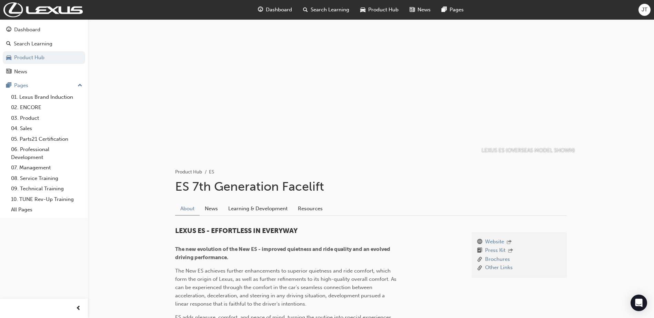
scroll to position [34, 0]
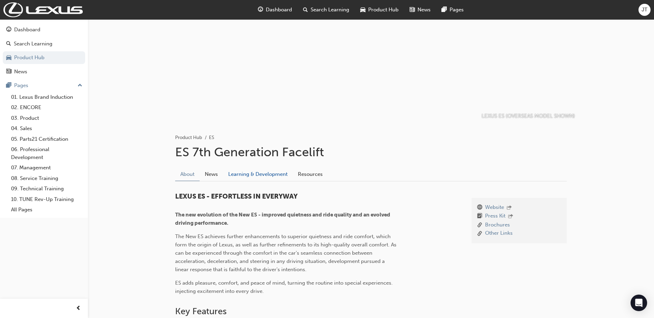
click at [280, 176] on link "Learning & Development" at bounding box center [258, 174] width 70 height 13
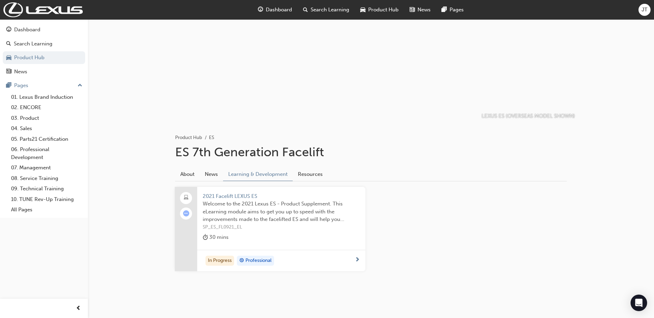
click at [255, 222] on span "Welcome to the 2021 Lexus ES - Product Supplement. This eLearning module aims t…" at bounding box center [281, 211] width 157 height 23
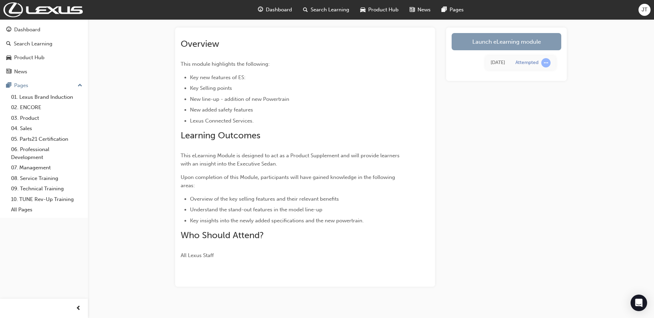
click at [486, 46] on link "Launch eLearning module" at bounding box center [506, 41] width 110 height 17
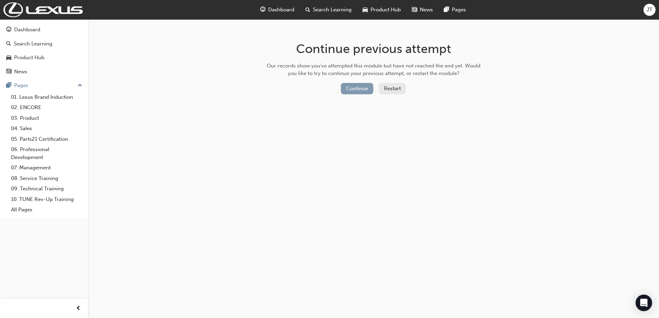
click at [356, 90] on button "Continue" at bounding box center [357, 88] width 32 height 11
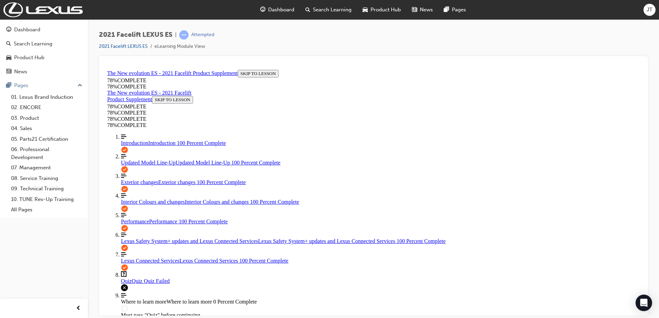
scroll to position [55, 0]
click at [140, 271] on link "Question box Question mark inside of a square Quiz Quiz Quiz Failed" at bounding box center [380, 277] width 519 height 13
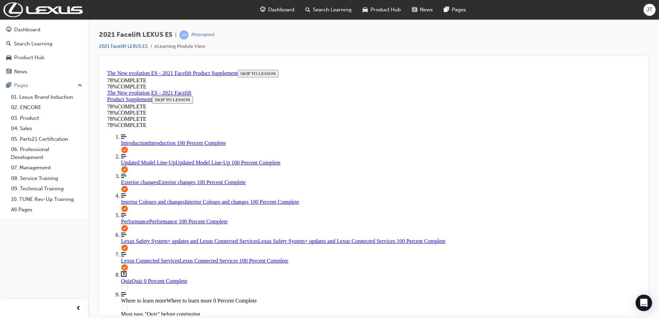
click at [141, 160] on span "Updated Model Line-Up" at bounding box center [148, 163] width 54 height 6
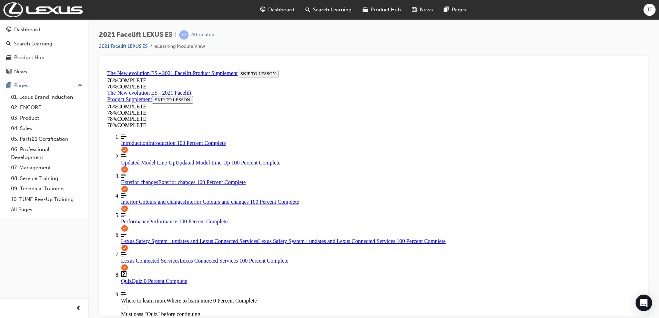
scroll to position [230, 0]
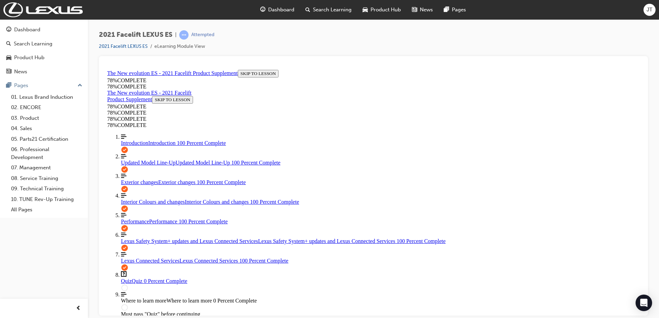
click at [150, 271] on link "Question box Question mark inside of a square Quiz Quiz 0 Percent Complete" at bounding box center [380, 277] width 519 height 13
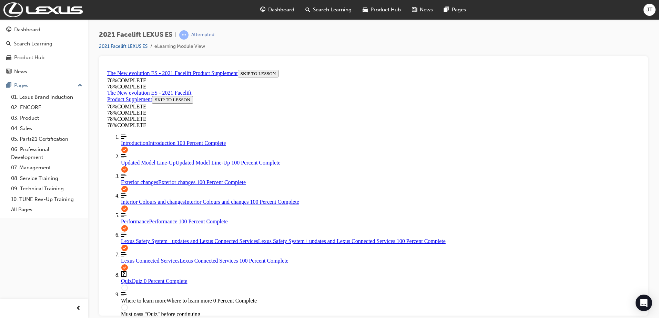
scroll to position [93, 0]
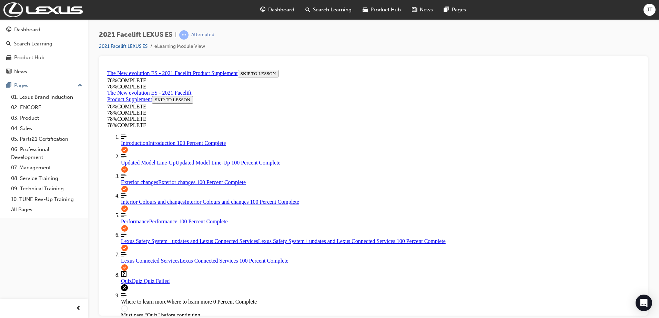
scroll to position [107, 0]
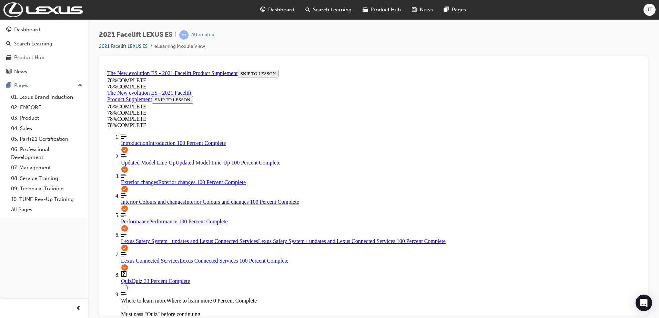
drag, startPoint x: 457, startPoint y: 183, endPoint x: 453, endPoint y: 174, distance: 9.2
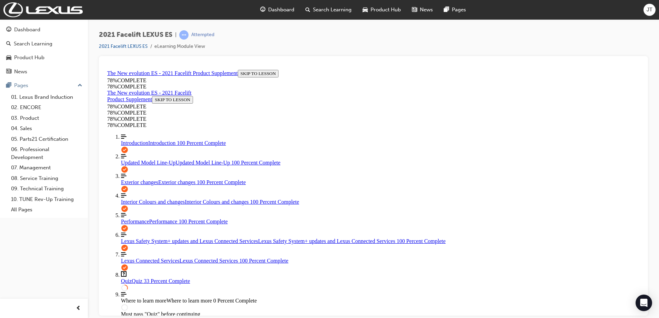
scroll to position [74, 0]
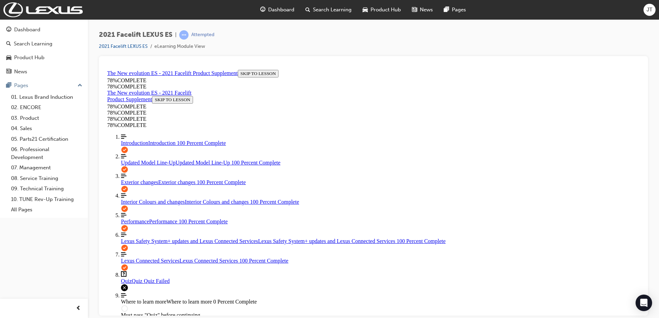
scroll to position [107, 0]
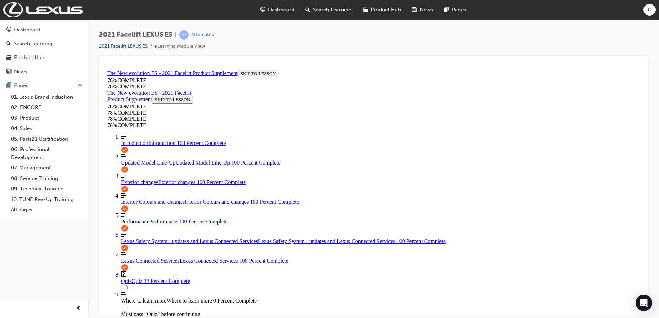
scroll to position [60, 0]
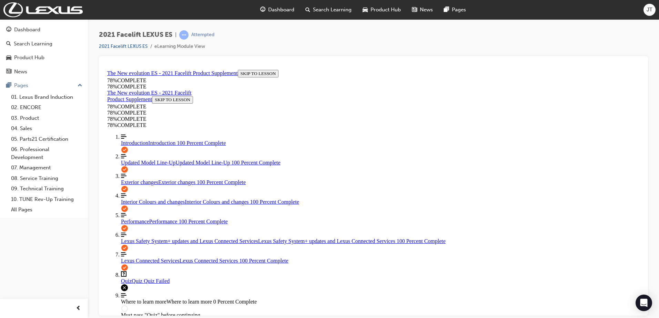
scroll to position [60, 0]
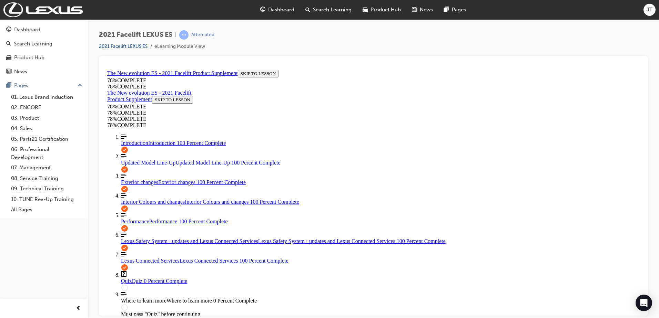
scroll to position [163, 0]
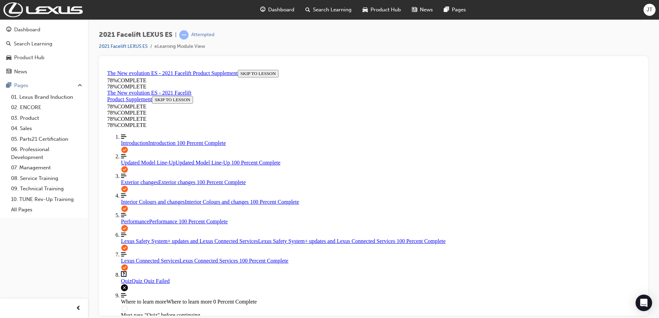
scroll to position [25, 0]
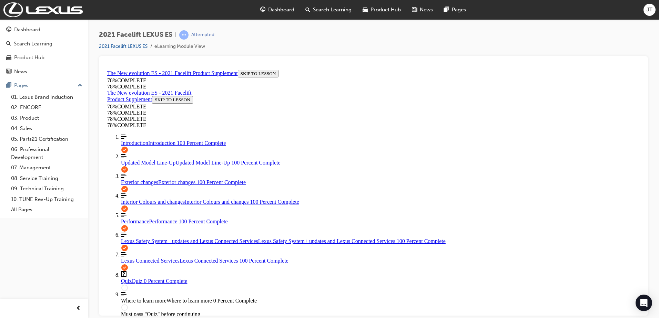
scroll to position [60, 0]
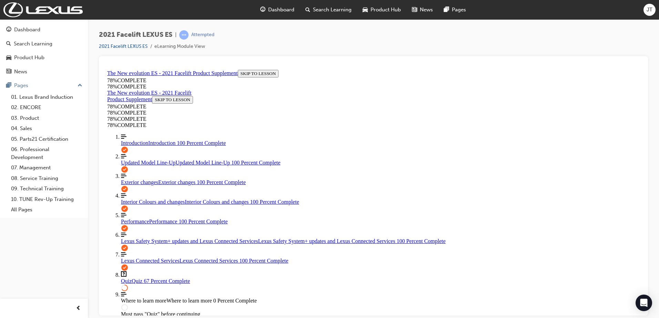
scroll to position [129, 0]
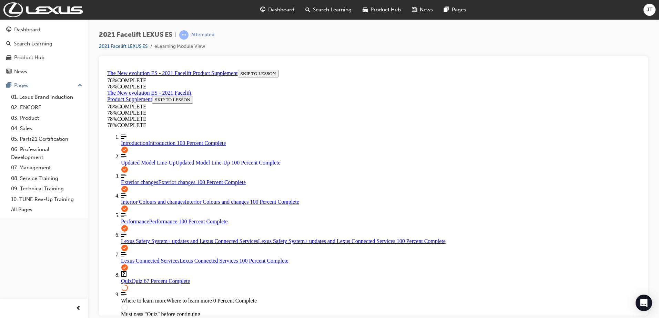
scroll to position [25, 0]
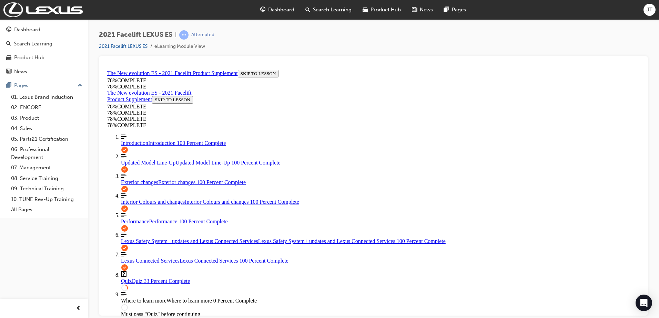
scroll to position [25, 0]
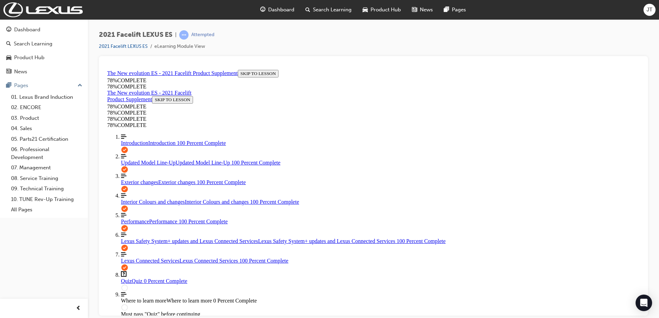
scroll to position [25, 0]
drag, startPoint x: 405, startPoint y: 220, endPoint x: 401, endPoint y: 217, distance: 4.7
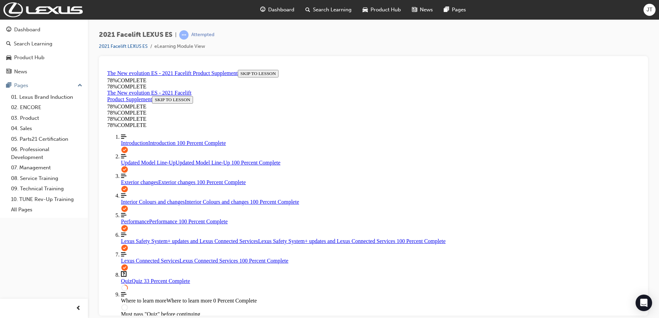
scroll to position [165, 0]
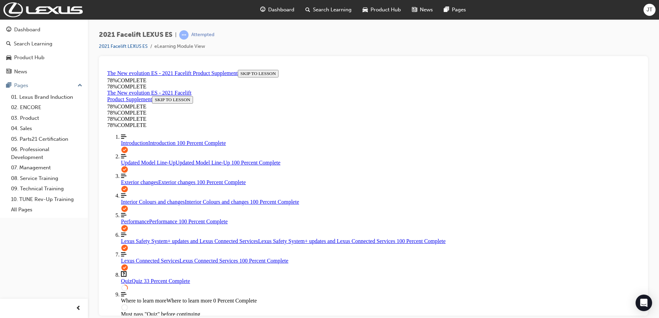
scroll to position [165, 0]
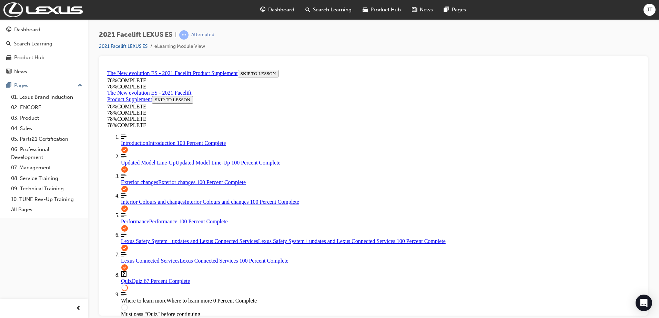
scroll to position [94, 0]
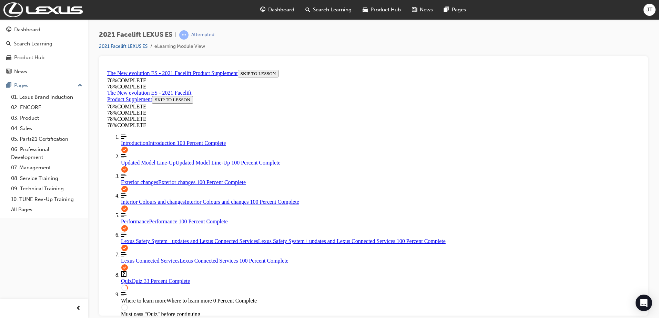
scroll to position [165, 0]
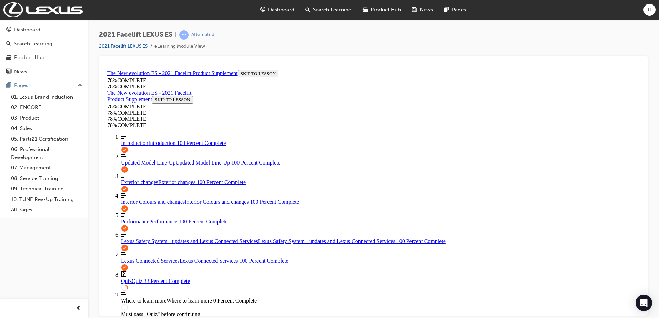
scroll to position [94, 0]
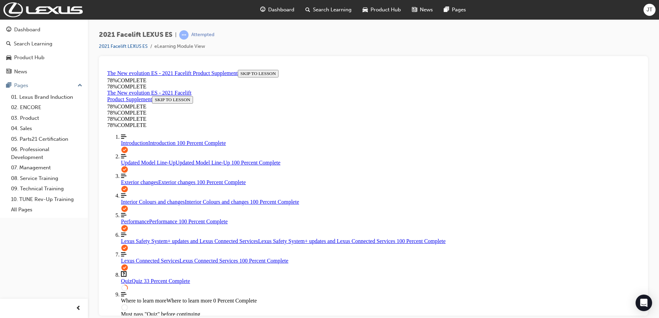
scroll to position [129, 0]
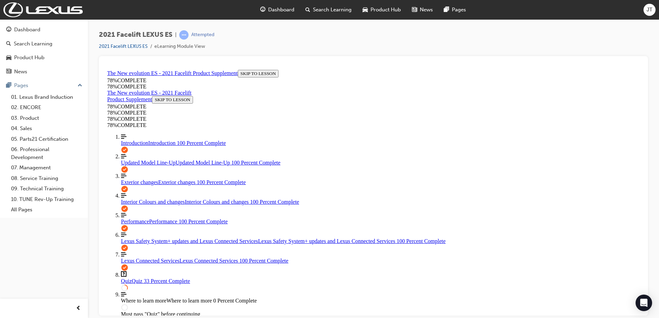
scroll to position [25, 0]
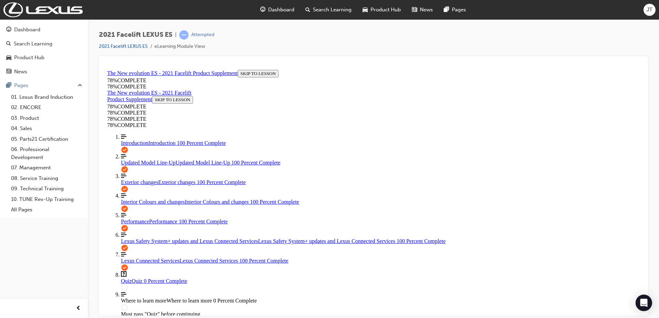
scroll to position [25, 0]
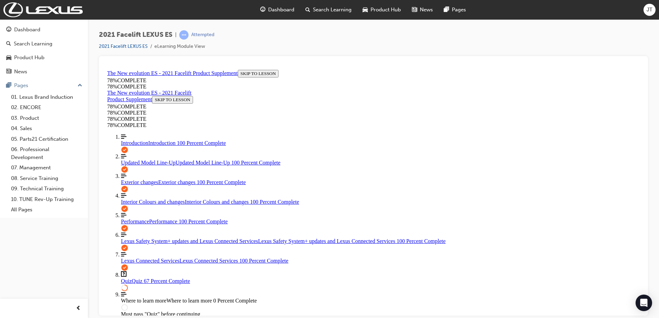
click at [161, 291] on link "[PERSON_NAME] left Three vertical lines aligned to the left Where to learn more…" at bounding box center [380, 297] width 519 height 12
